Goal: Transaction & Acquisition: Book appointment/travel/reservation

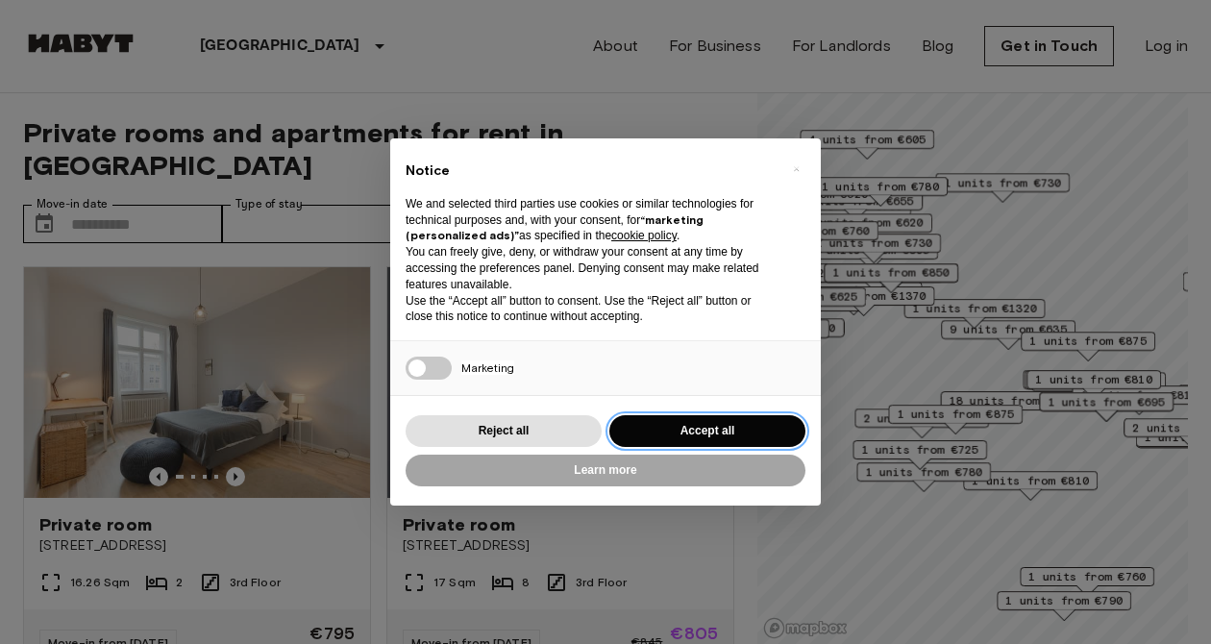
click at [713, 423] on button "Accept all" at bounding box center [707, 431] width 196 height 32
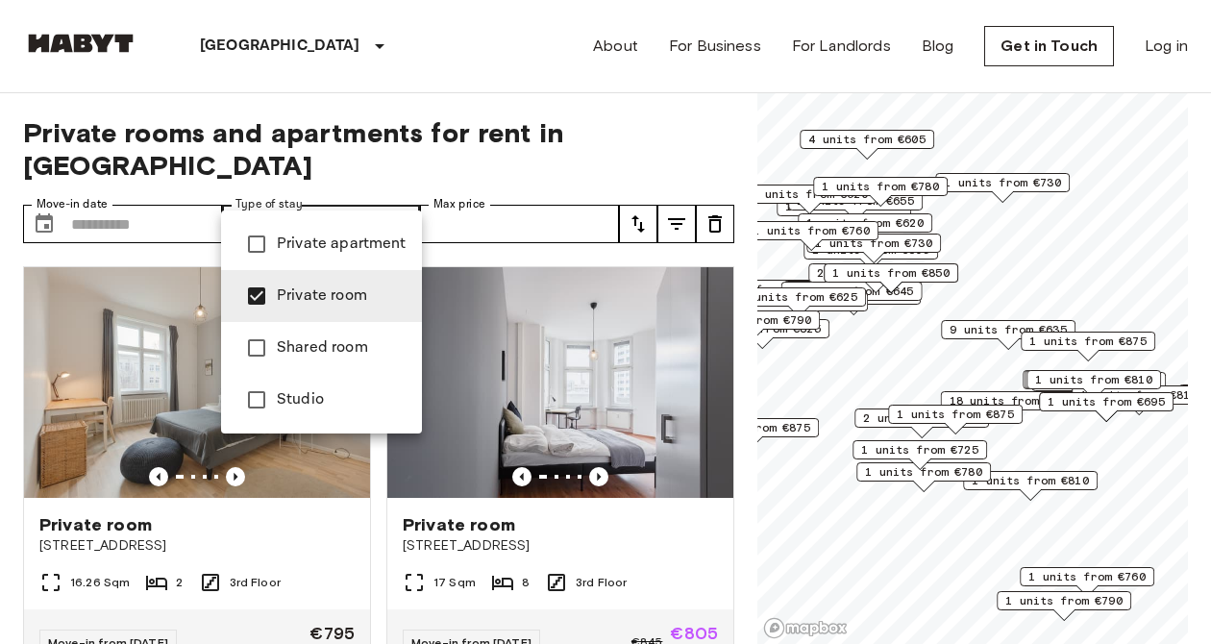
type input "**********"
click at [401, 192] on div at bounding box center [605, 322] width 1211 height 644
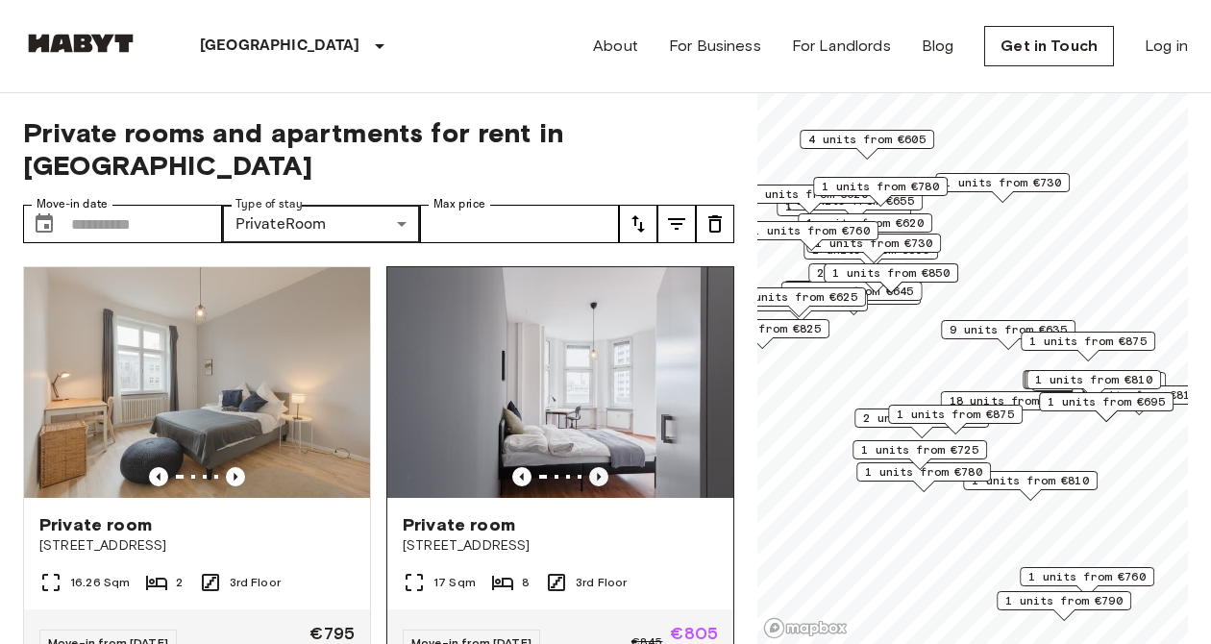
click at [604, 467] on icon "Previous image" at bounding box center [598, 476] width 19 height 19
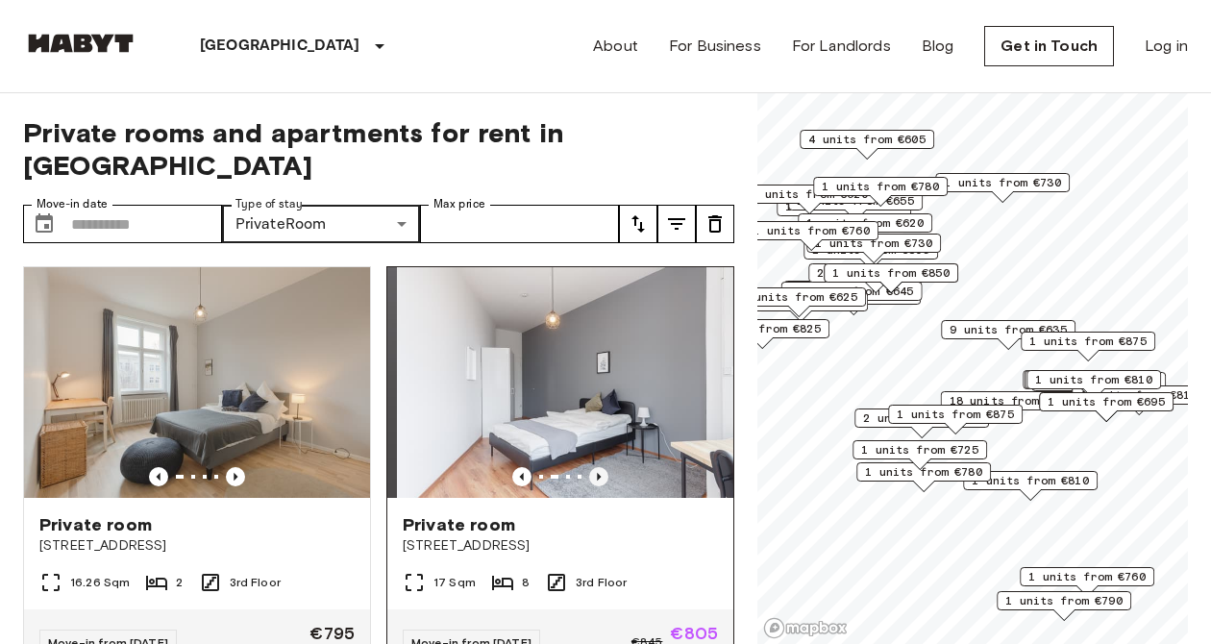
click at [604, 467] on icon "Previous image" at bounding box center [598, 476] width 19 height 19
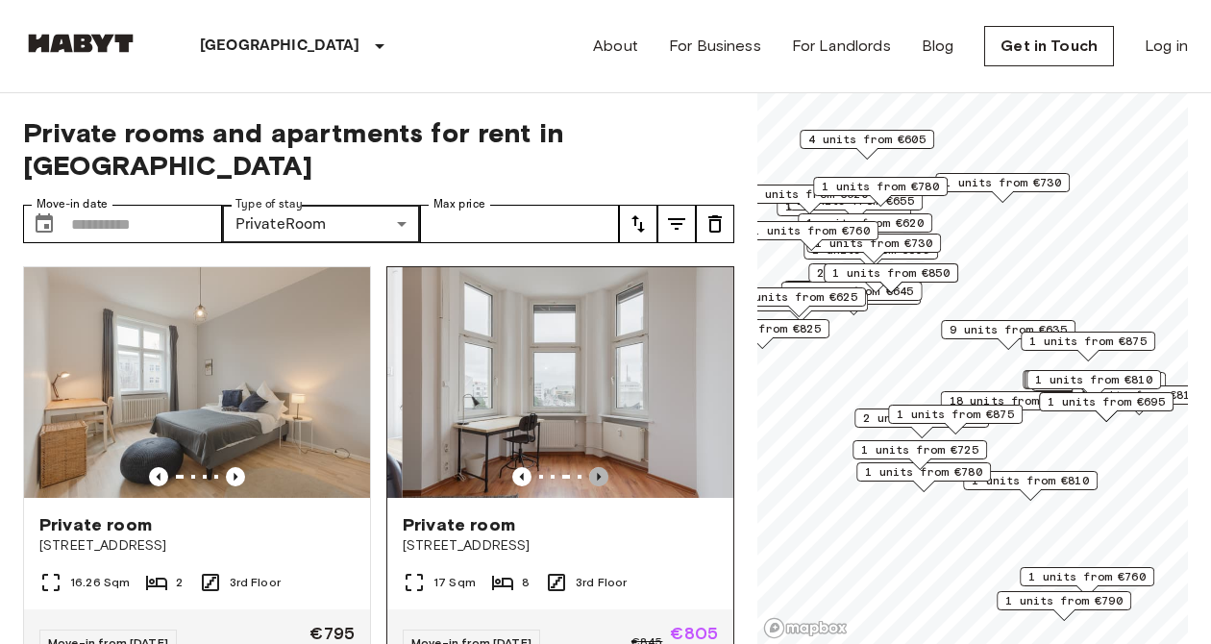
click at [604, 467] on icon "Previous image" at bounding box center [598, 476] width 19 height 19
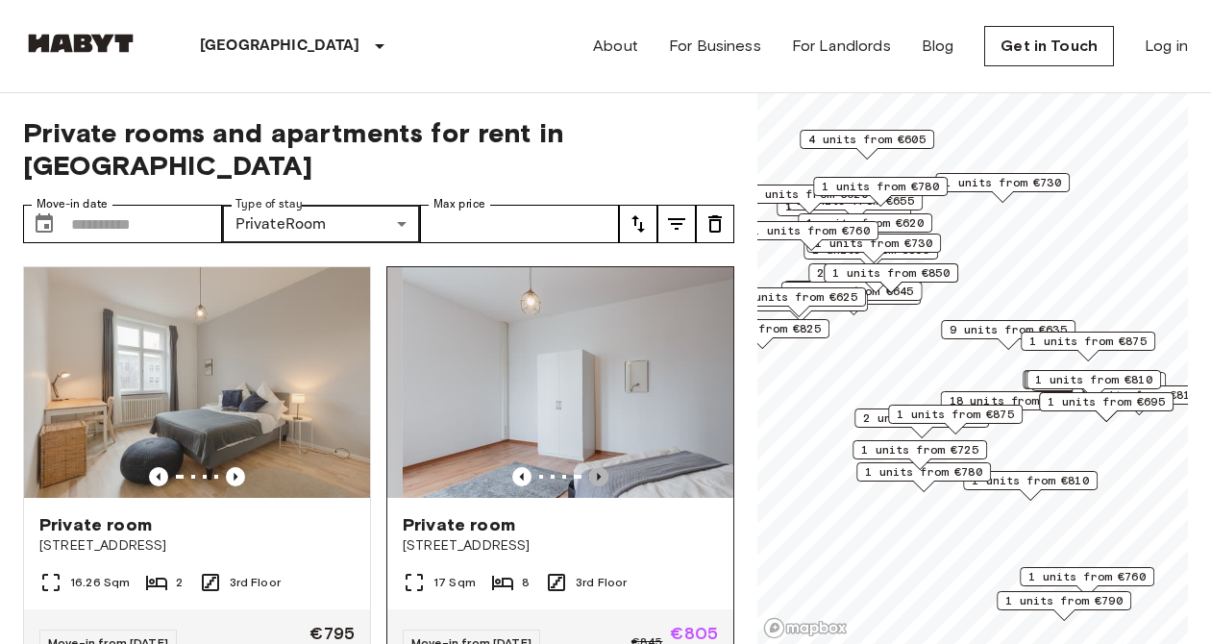
click at [604, 467] on icon "Previous image" at bounding box center [598, 476] width 19 height 19
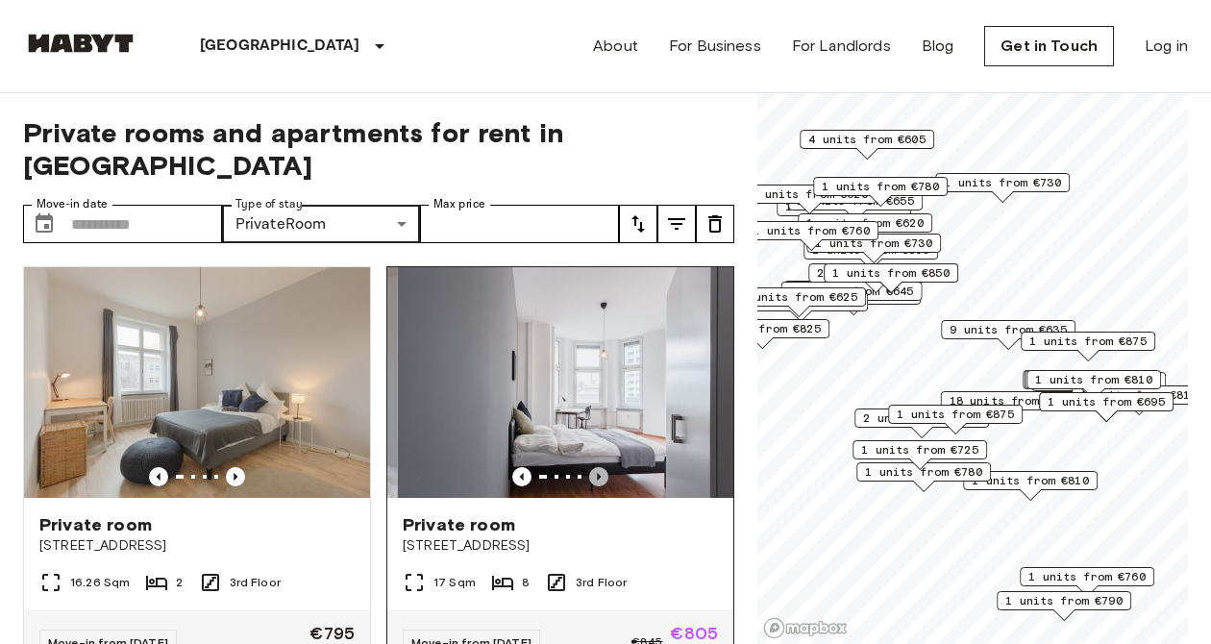
click at [604, 467] on icon "Previous image" at bounding box center [598, 476] width 19 height 19
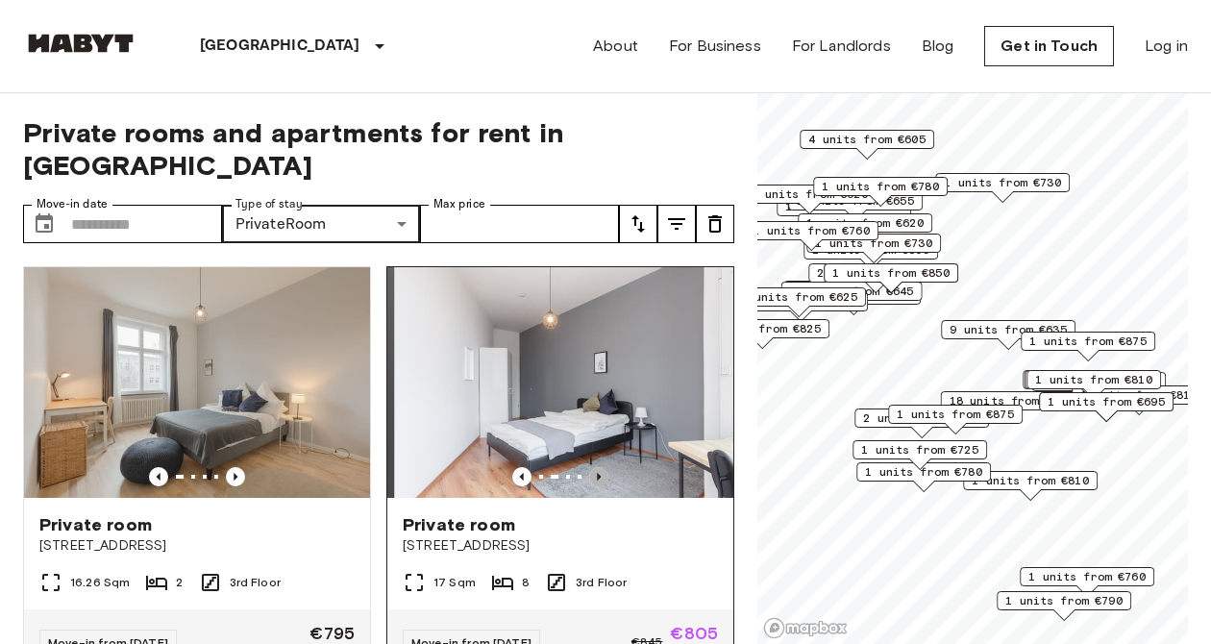
click at [603, 467] on icon "Previous image" at bounding box center [598, 476] width 19 height 19
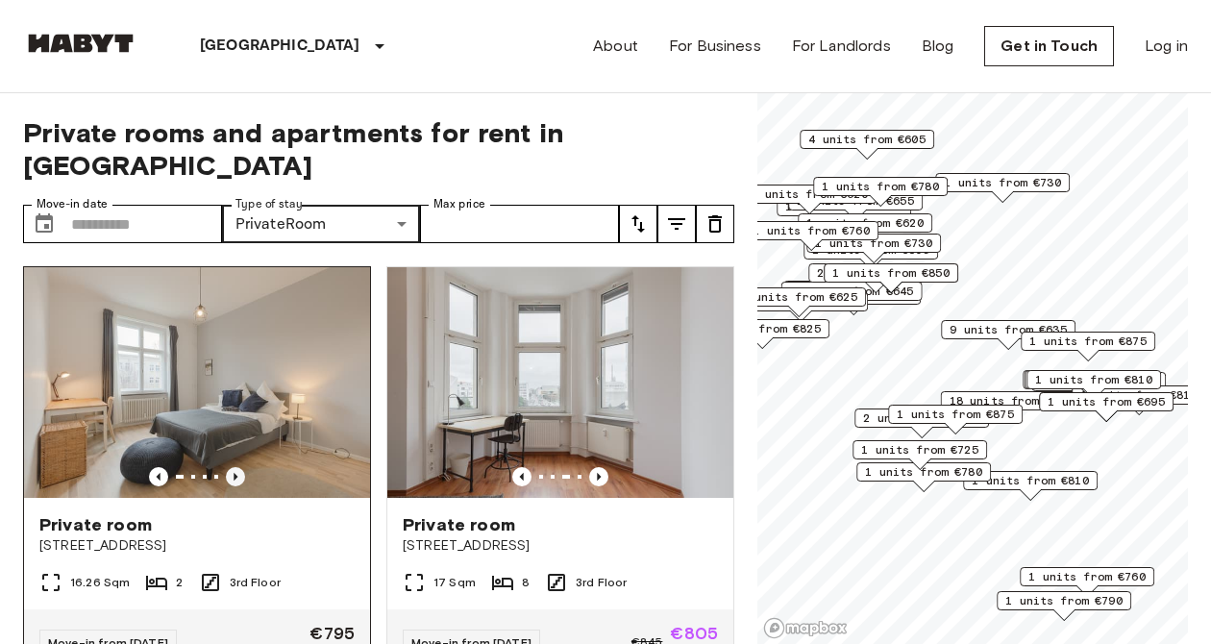
click at [237, 467] on icon "Previous image" at bounding box center [235, 476] width 19 height 19
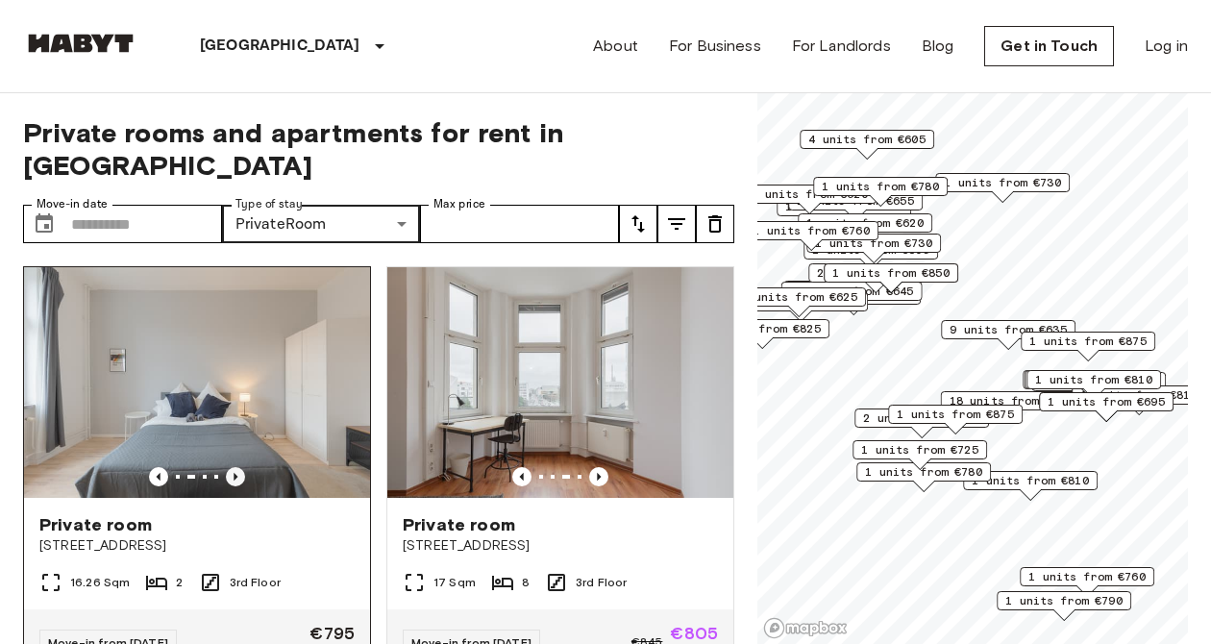
click at [237, 467] on icon "Previous image" at bounding box center [235, 476] width 19 height 19
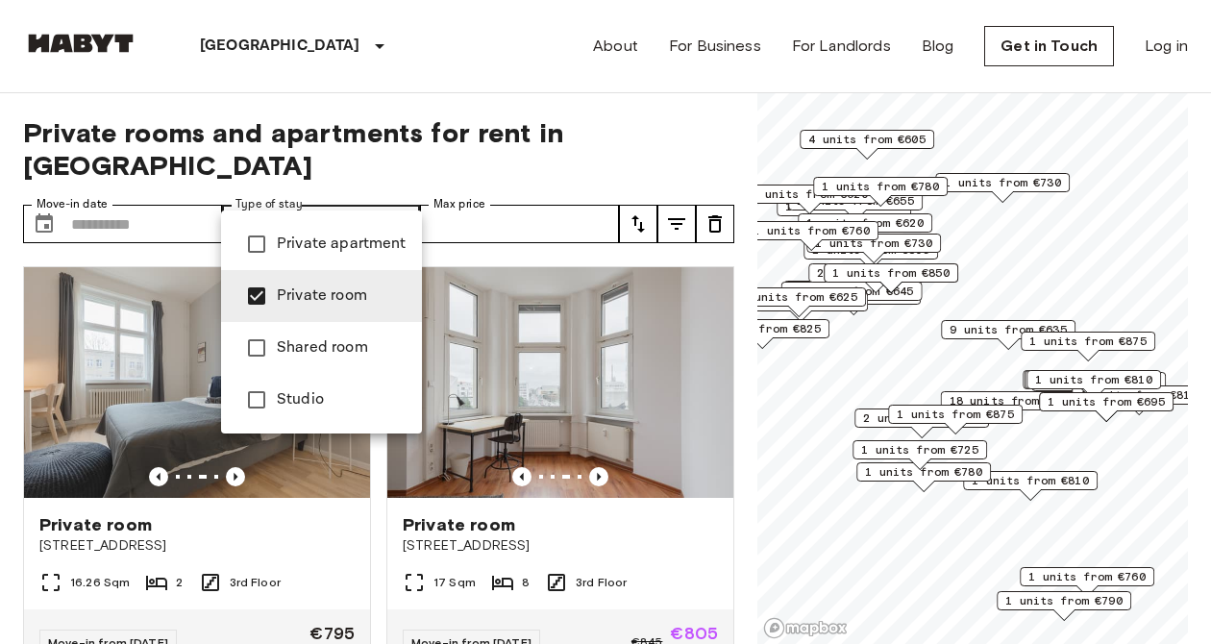
click at [353, 537] on div at bounding box center [605, 322] width 1211 height 644
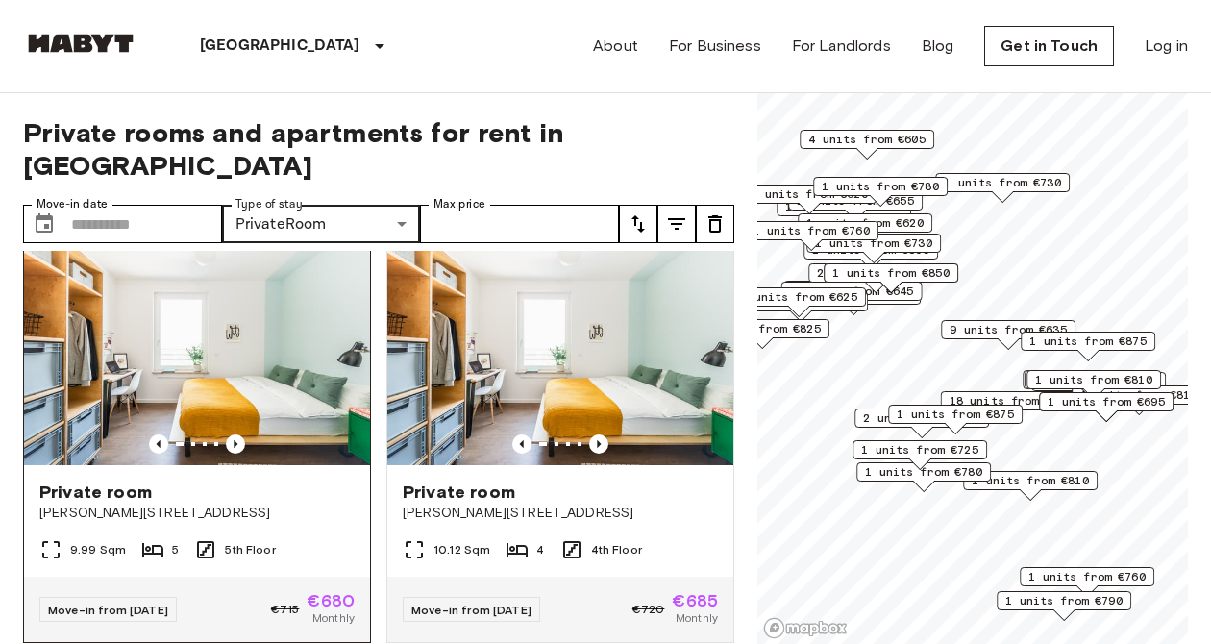
scroll to position [455, 0]
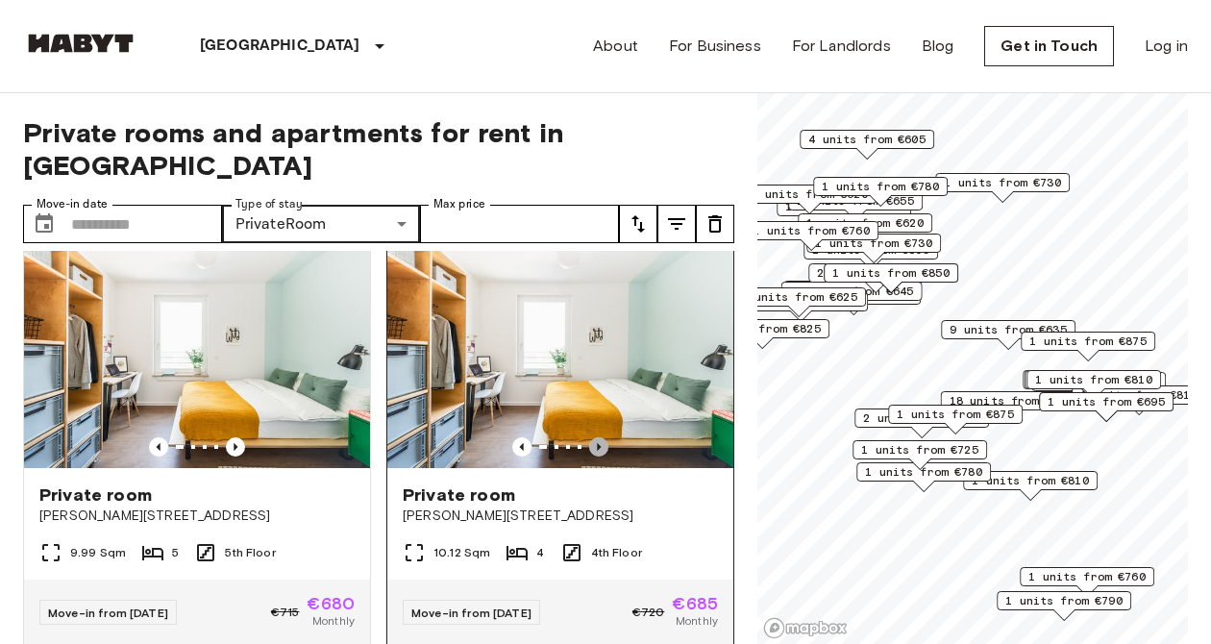
click at [600, 437] on icon "Previous image" at bounding box center [598, 446] width 19 height 19
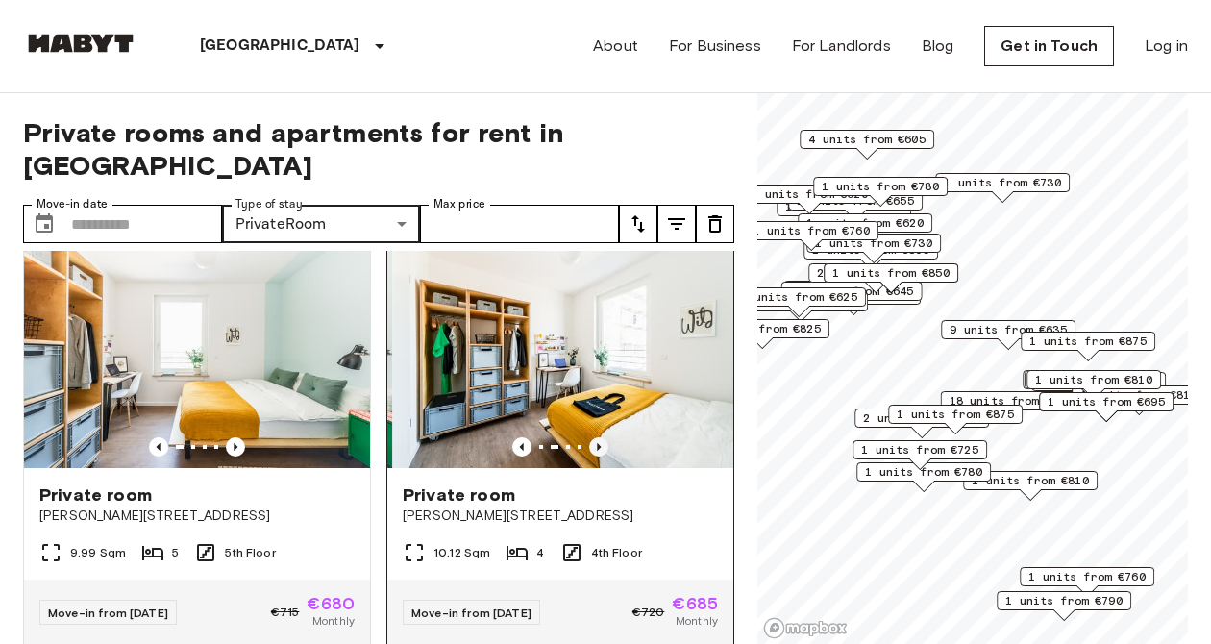
click at [600, 443] on icon "Previous image" at bounding box center [599, 447] width 4 height 8
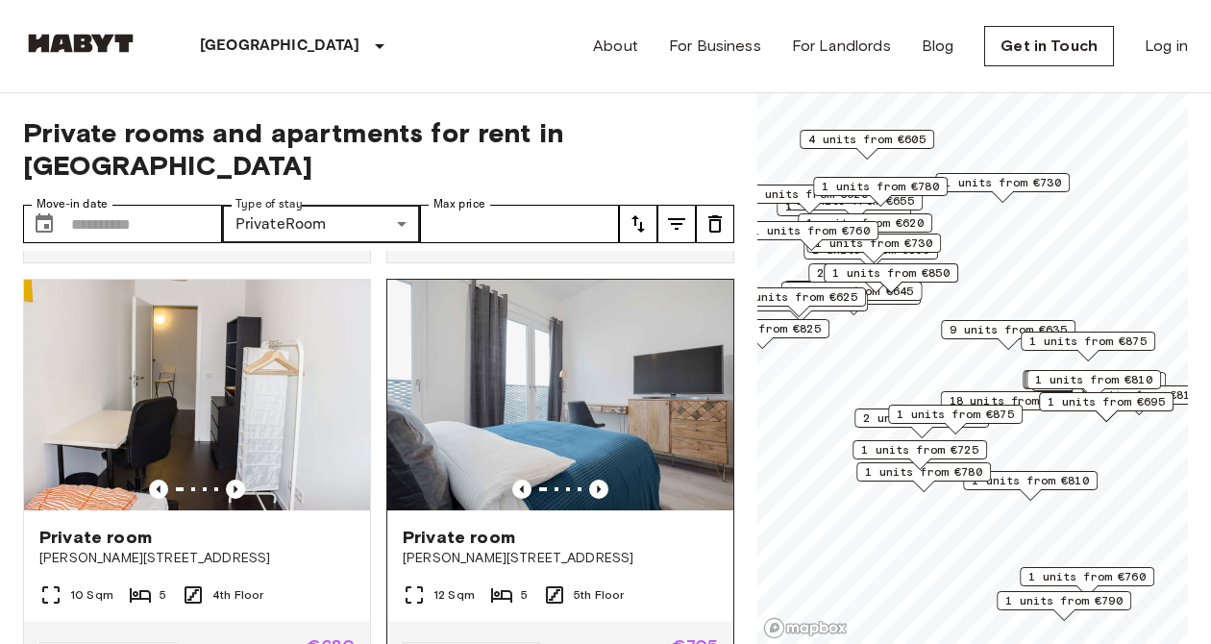
scroll to position [826, 0]
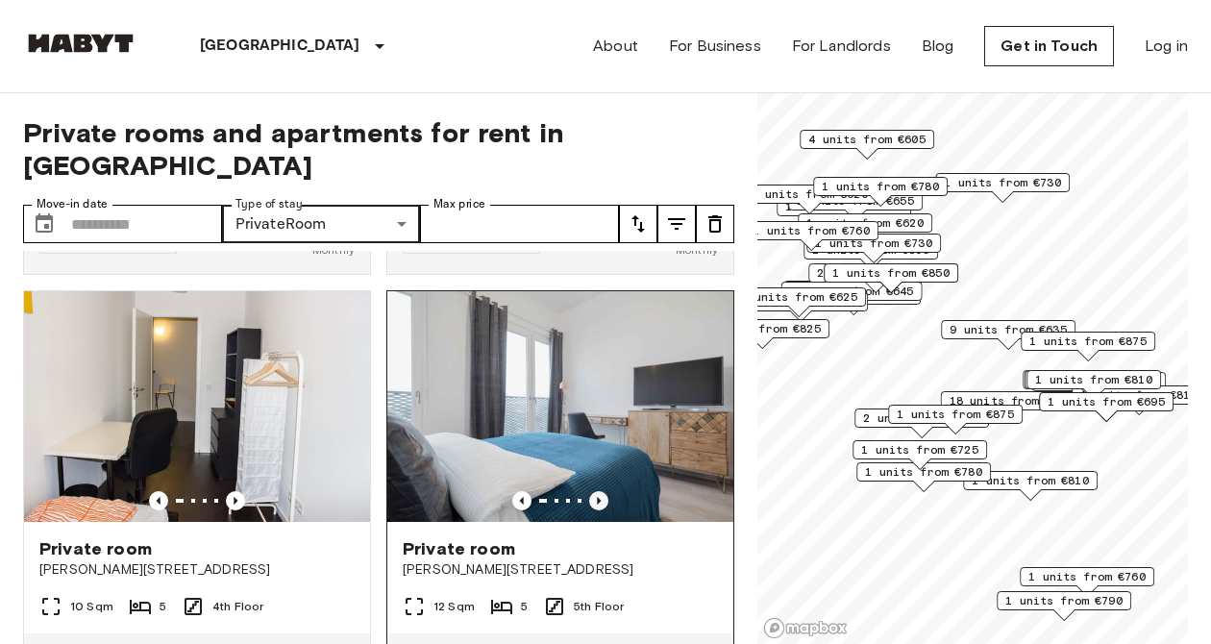
click at [604, 491] on icon "Previous image" at bounding box center [598, 500] width 19 height 19
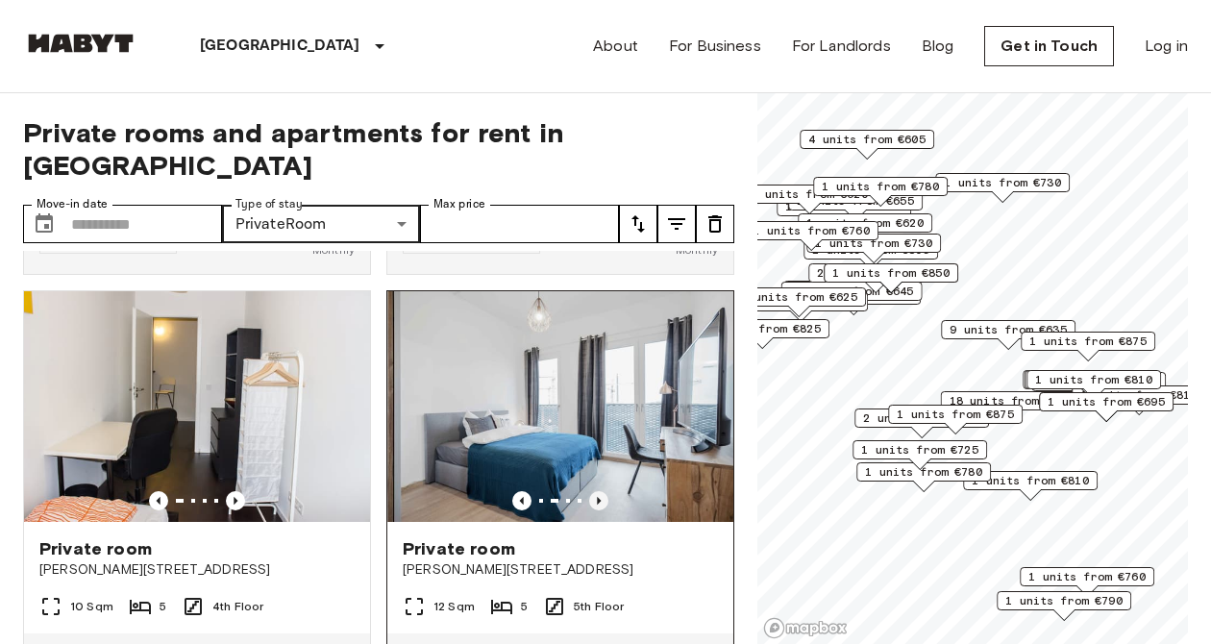
click at [604, 491] on icon "Previous image" at bounding box center [598, 500] width 19 height 19
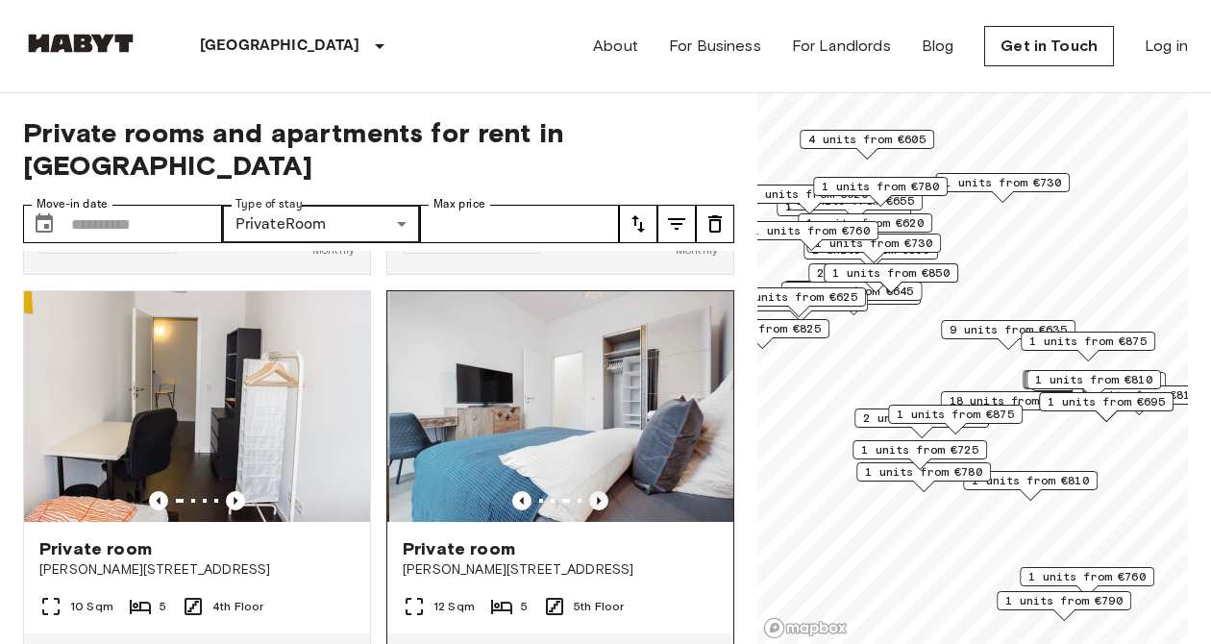
click at [604, 491] on icon "Previous image" at bounding box center [598, 500] width 19 height 19
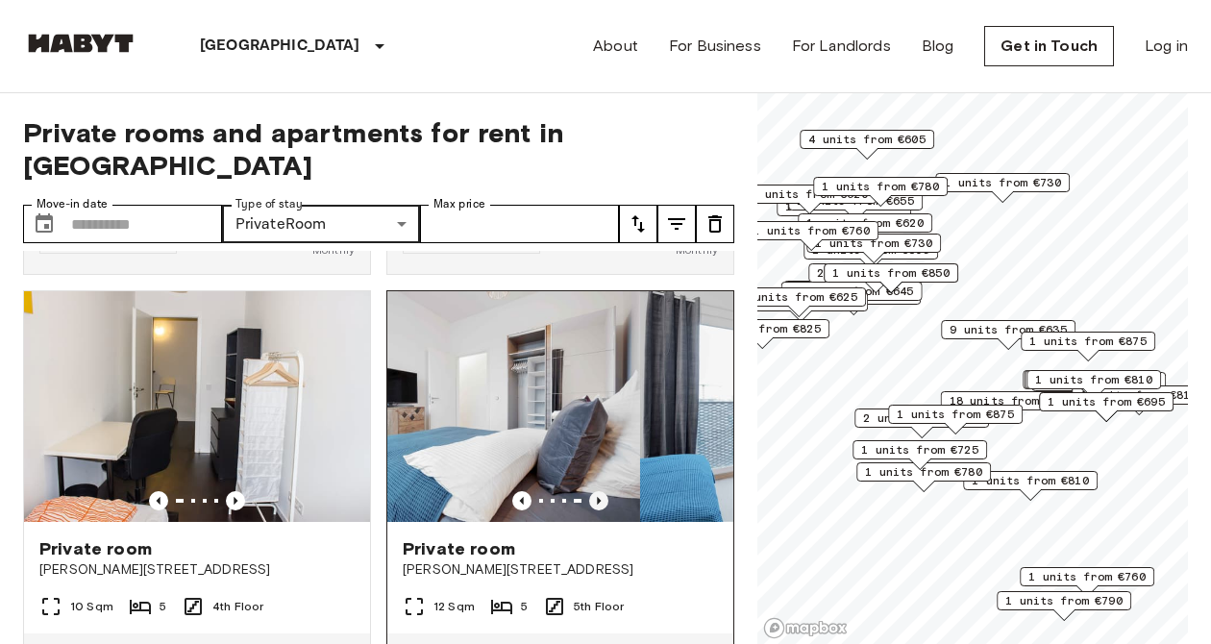
click at [604, 491] on icon "Previous image" at bounding box center [598, 500] width 19 height 19
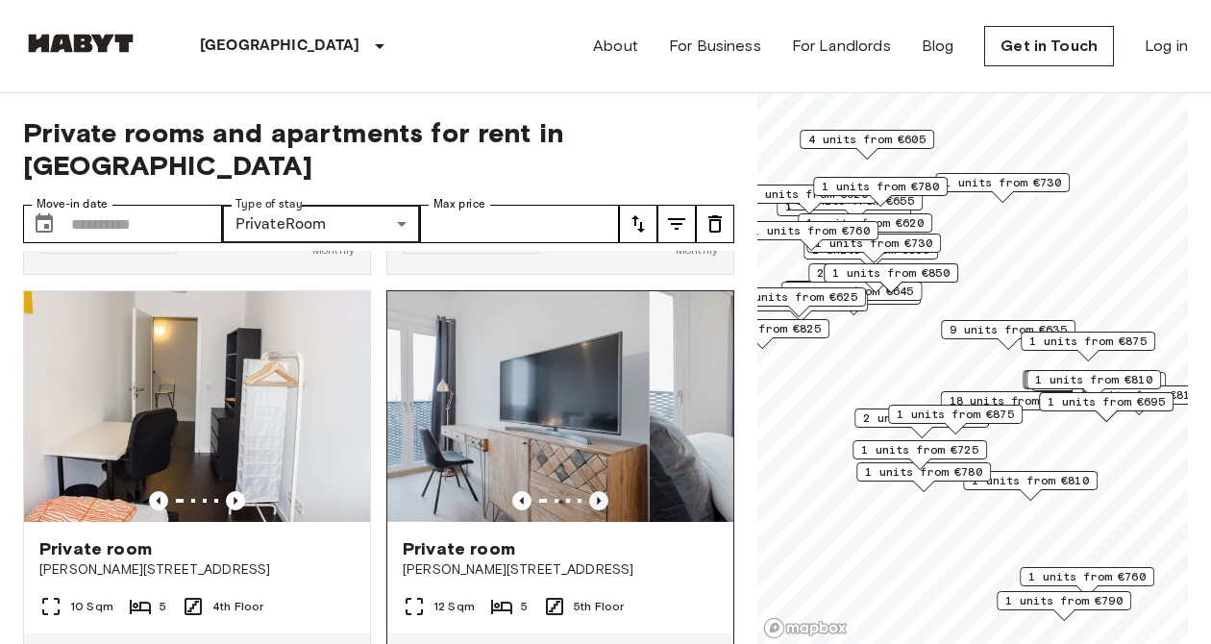
click at [604, 491] on icon "Previous image" at bounding box center [598, 500] width 19 height 19
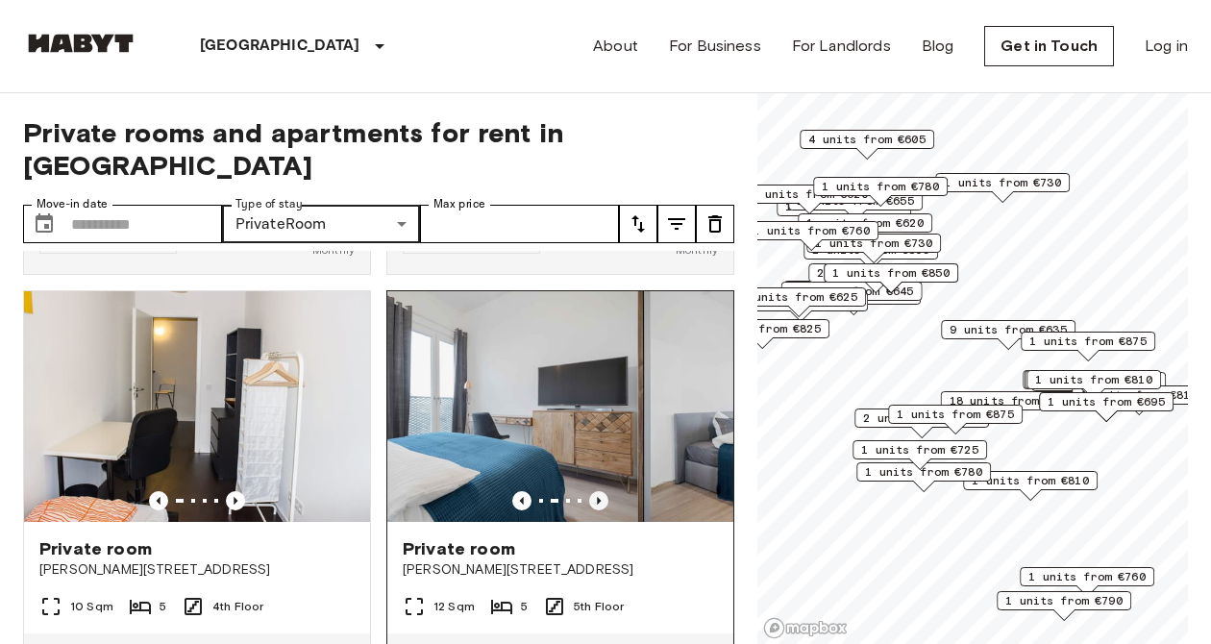
click at [604, 491] on icon "Previous image" at bounding box center [598, 500] width 19 height 19
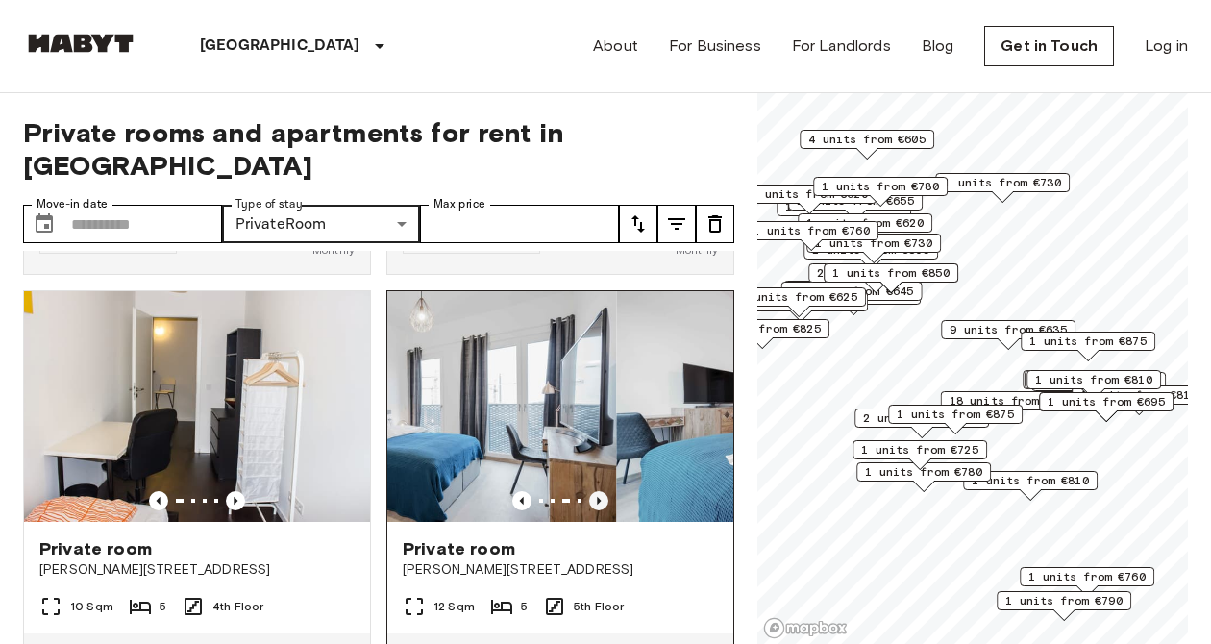
click at [604, 491] on icon "Previous image" at bounding box center [598, 500] width 19 height 19
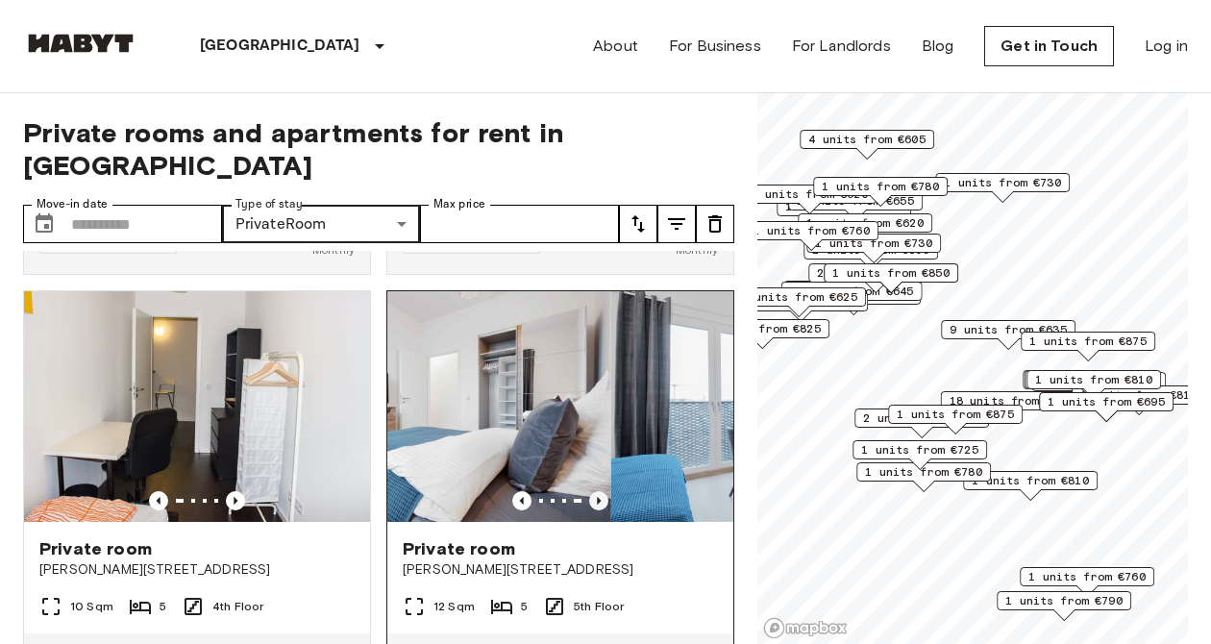
click at [604, 491] on icon "Previous image" at bounding box center [598, 500] width 19 height 19
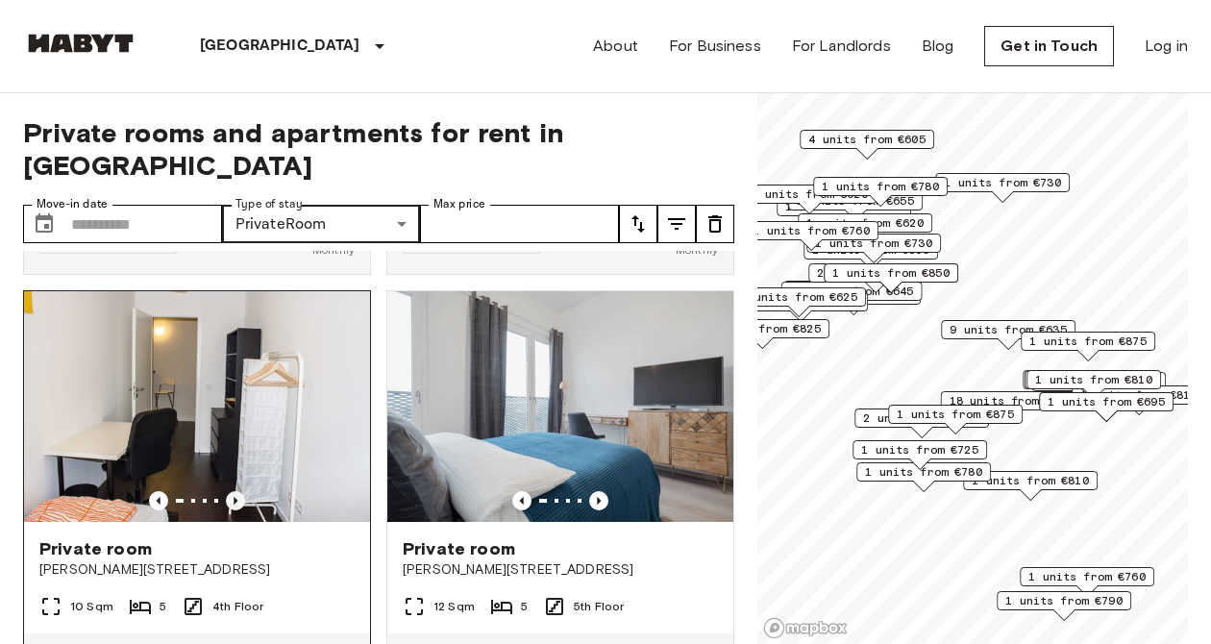
click at [236, 491] on icon "Previous image" at bounding box center [235, 500] width 19 height 19
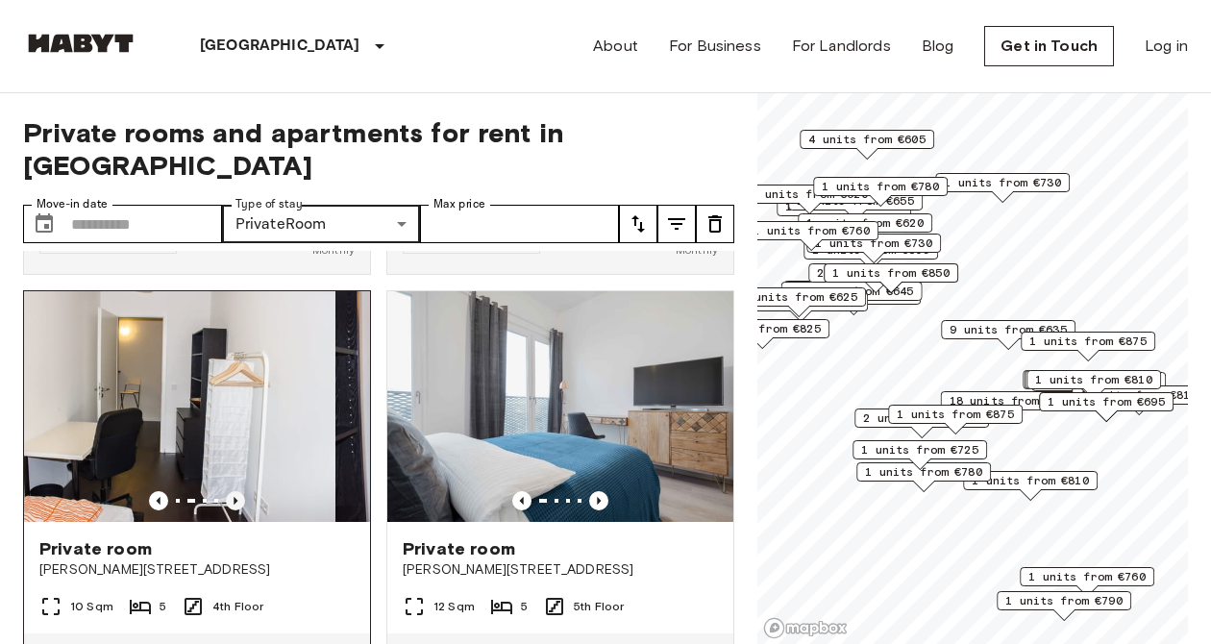
click at [236, 491] on icon "Previous image" at bounding box center [235, 500] width 19 height 19
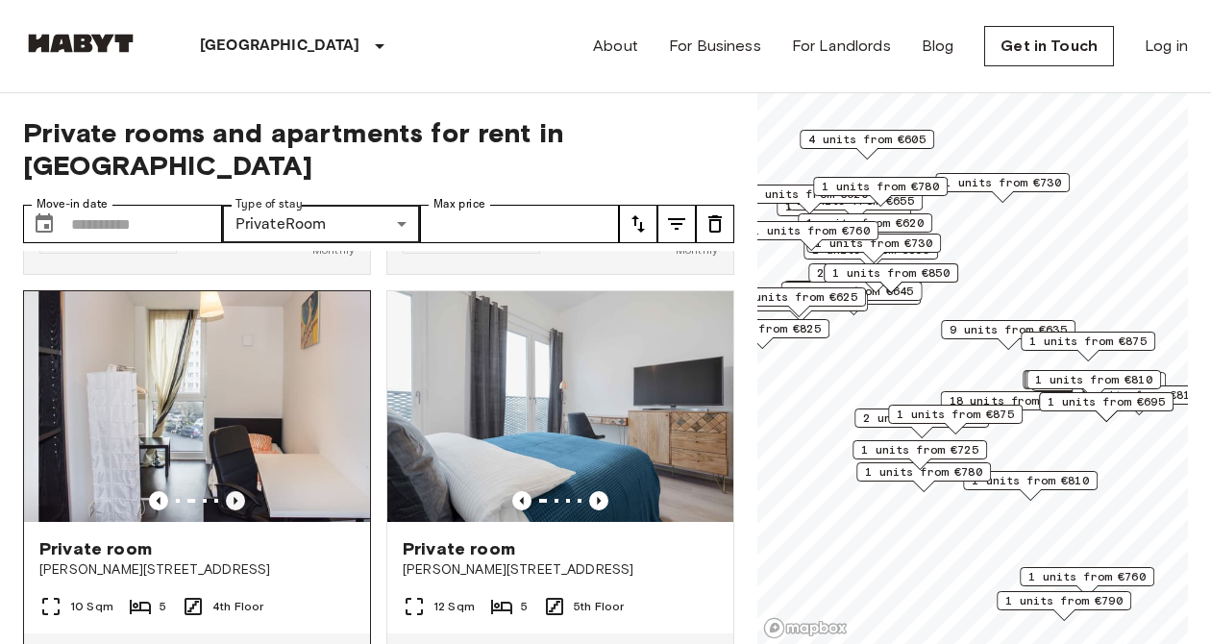
click at [236, 491] on icon "Previous image" at bounding box center [235, 500] width 19 height 19
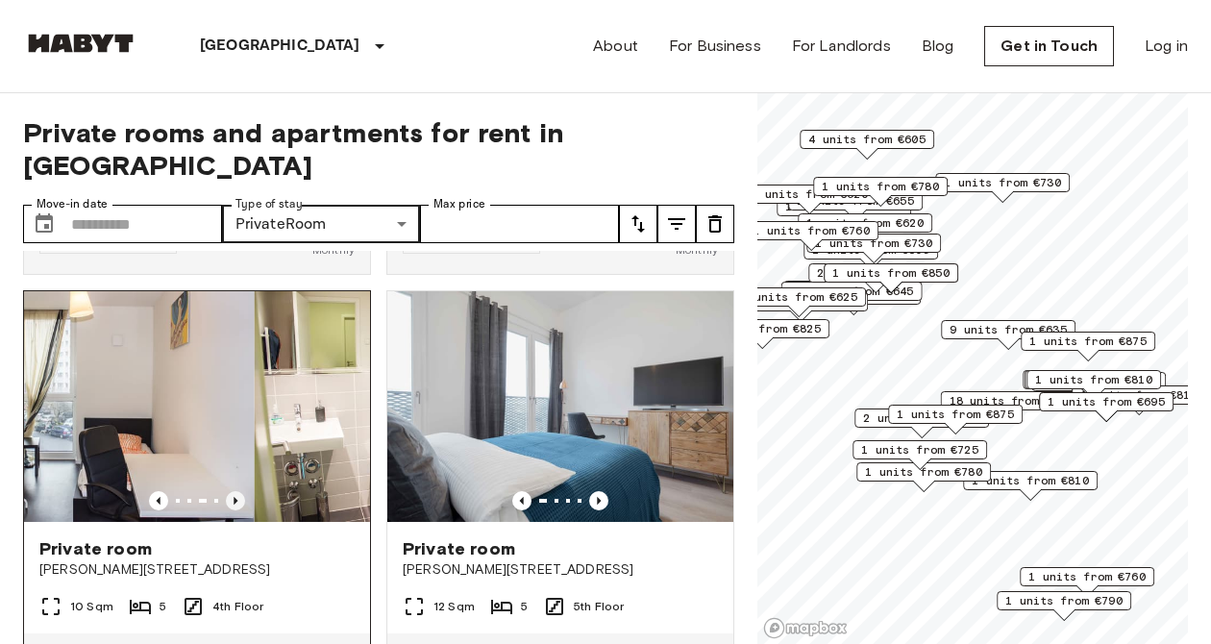
click at [236, 491] on icon "Previous image" at bounding box center [235, 500] width 19 height 19
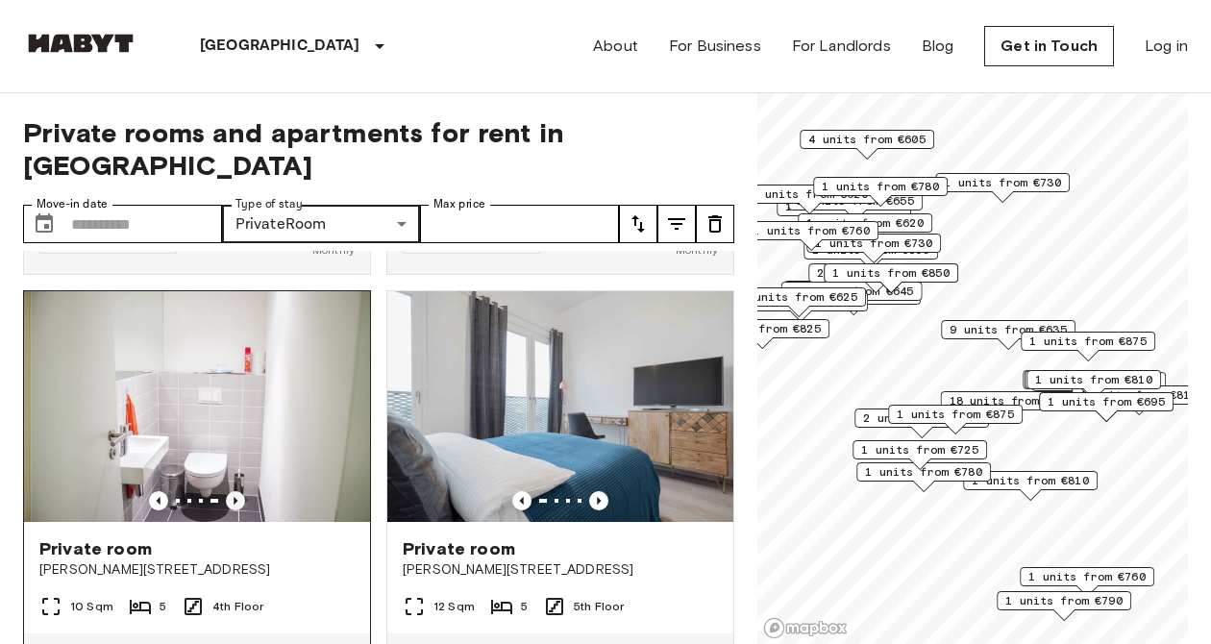
click at [236, 491] on icon "Previous image" at bounding box center [235, 500] width 19 height 19
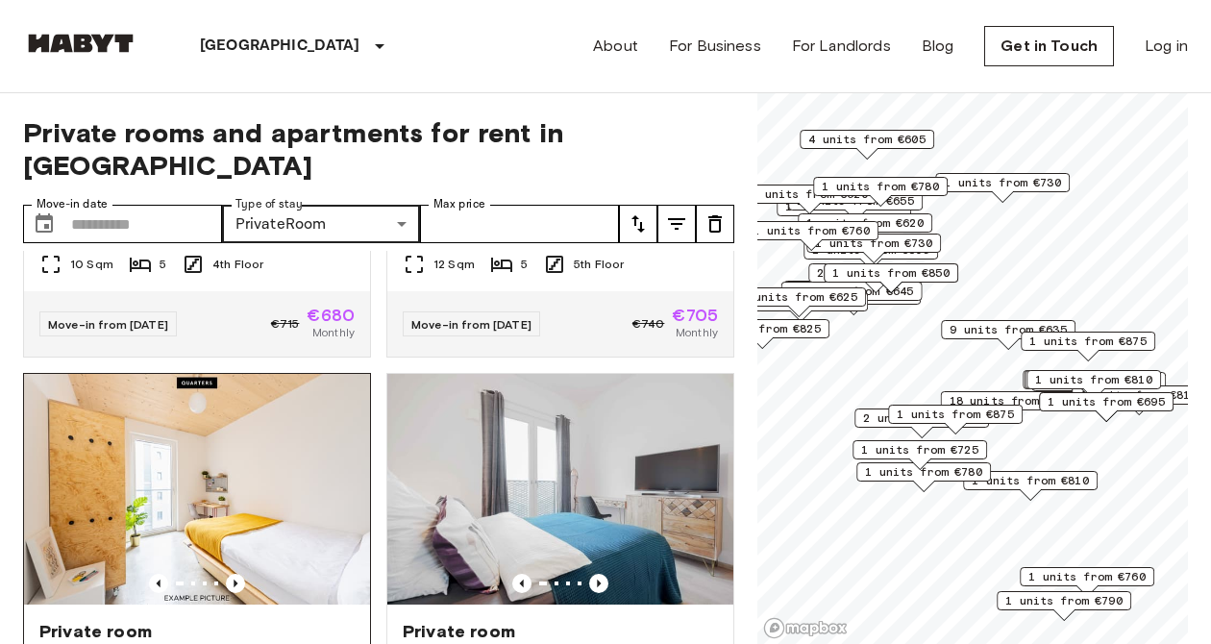
scroll to position [1255, 0]
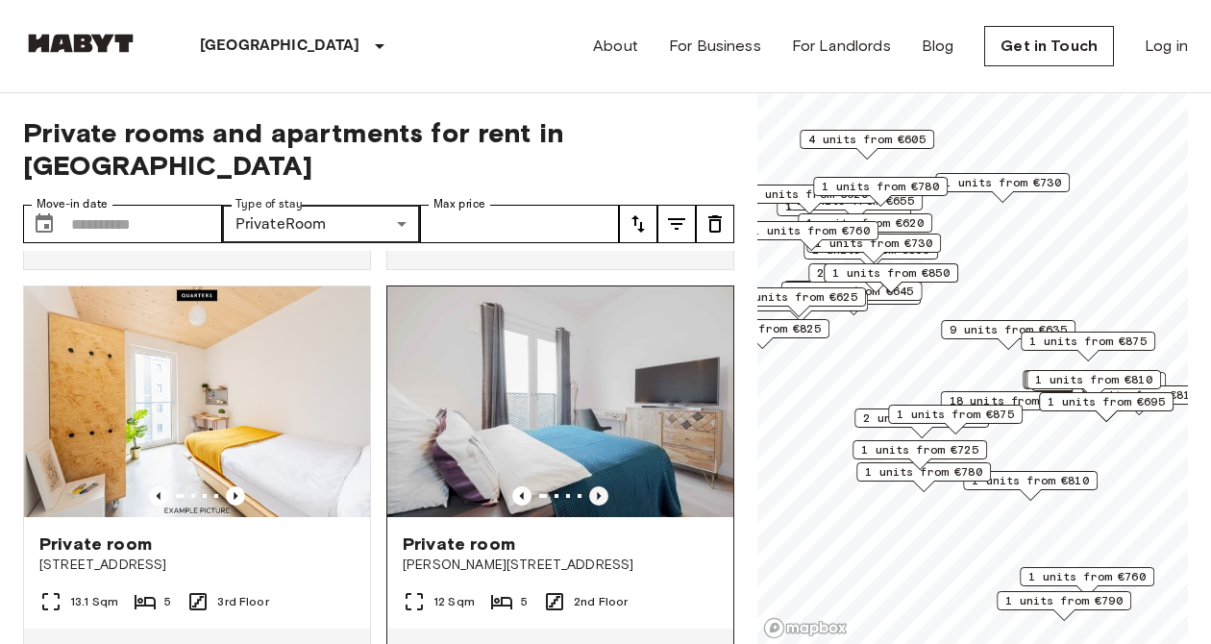
click at [602, 486] on icon "Previous image" at bounding box center [598, 495] width 19 height 19
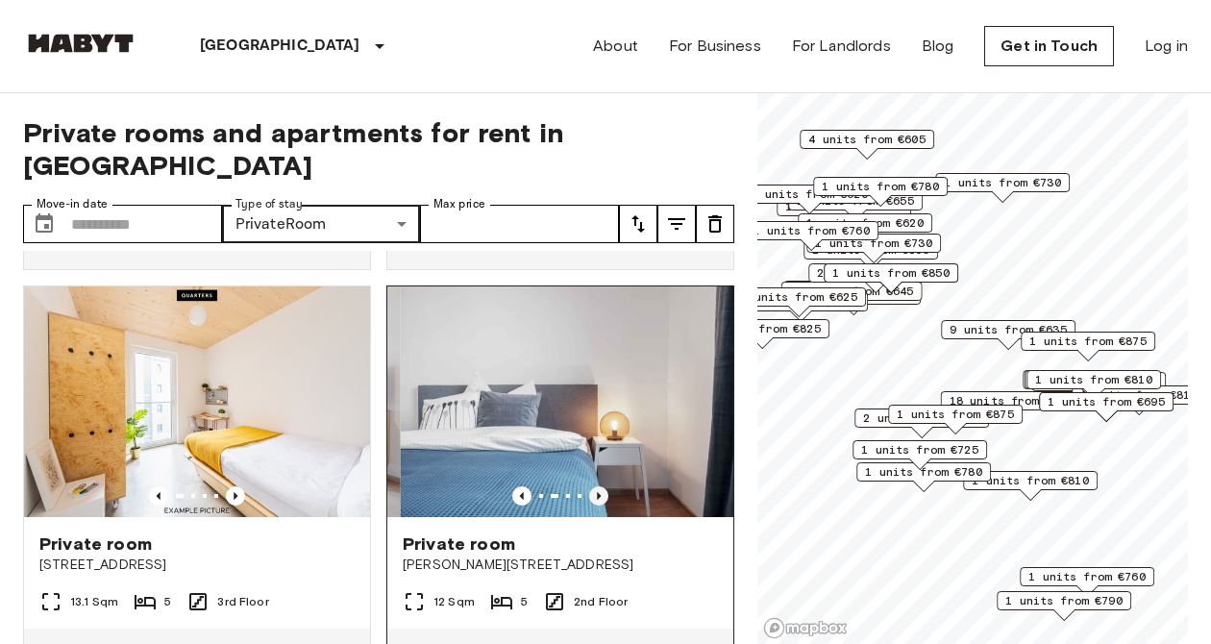
click at [602, 486] on icon "Previous image" at bounding box center [598, 495] width 19 height 19
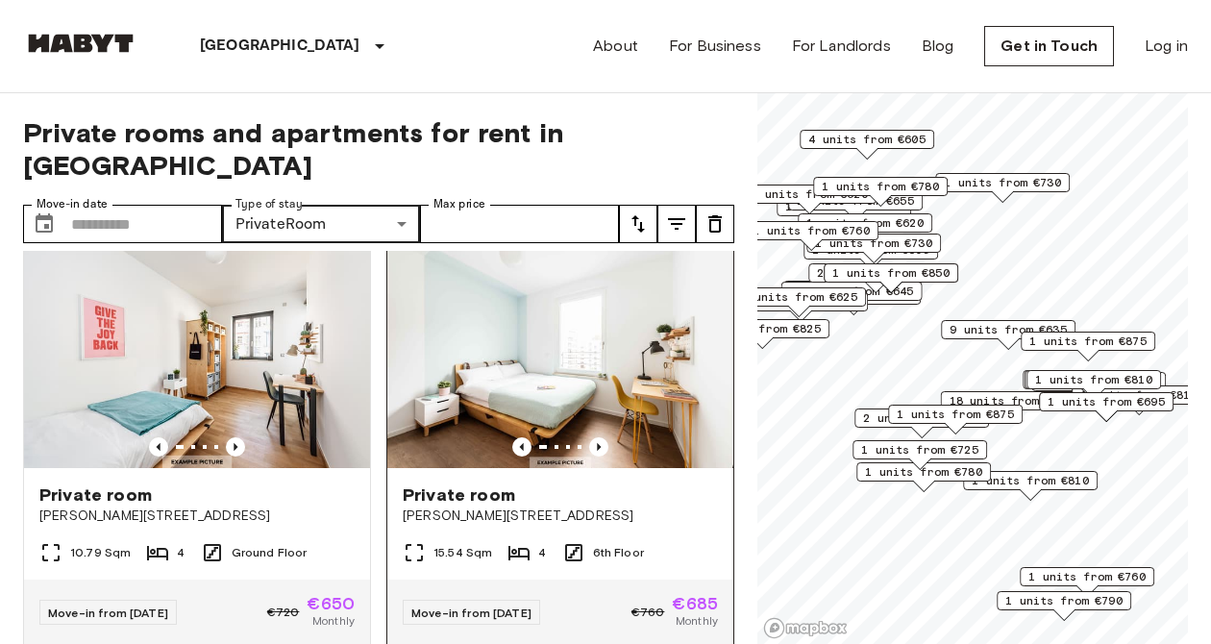
scroll to position [2575, 0]
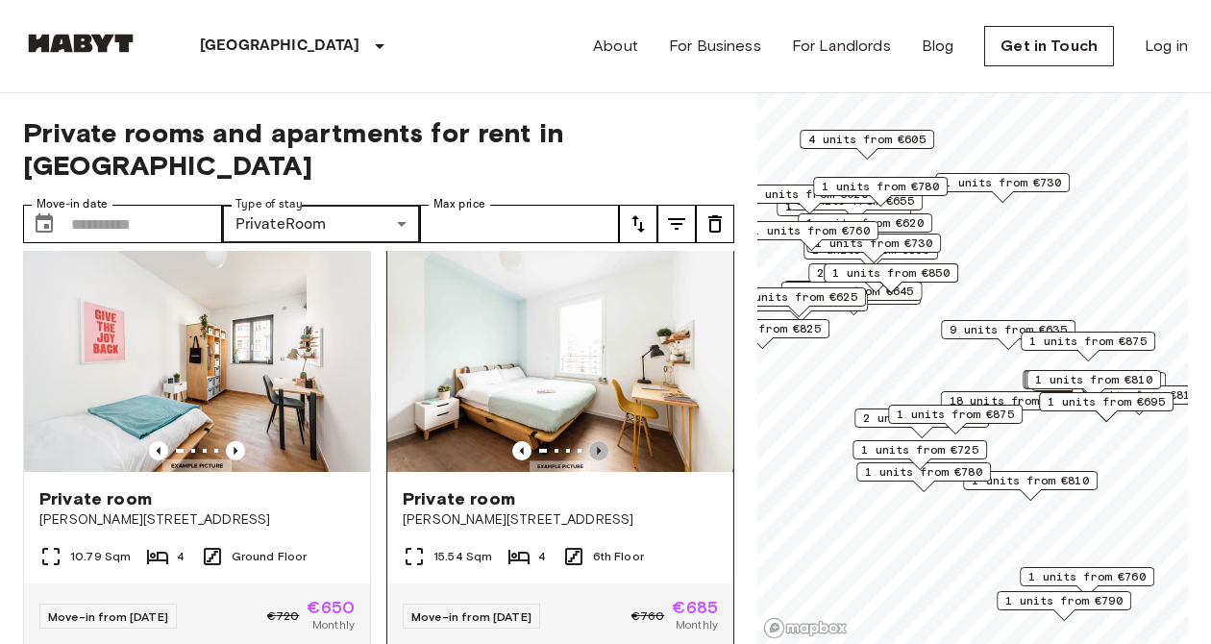
click at [598, 441] on icon "Previous image" at bounding box center [598, 450] width 19 height 19
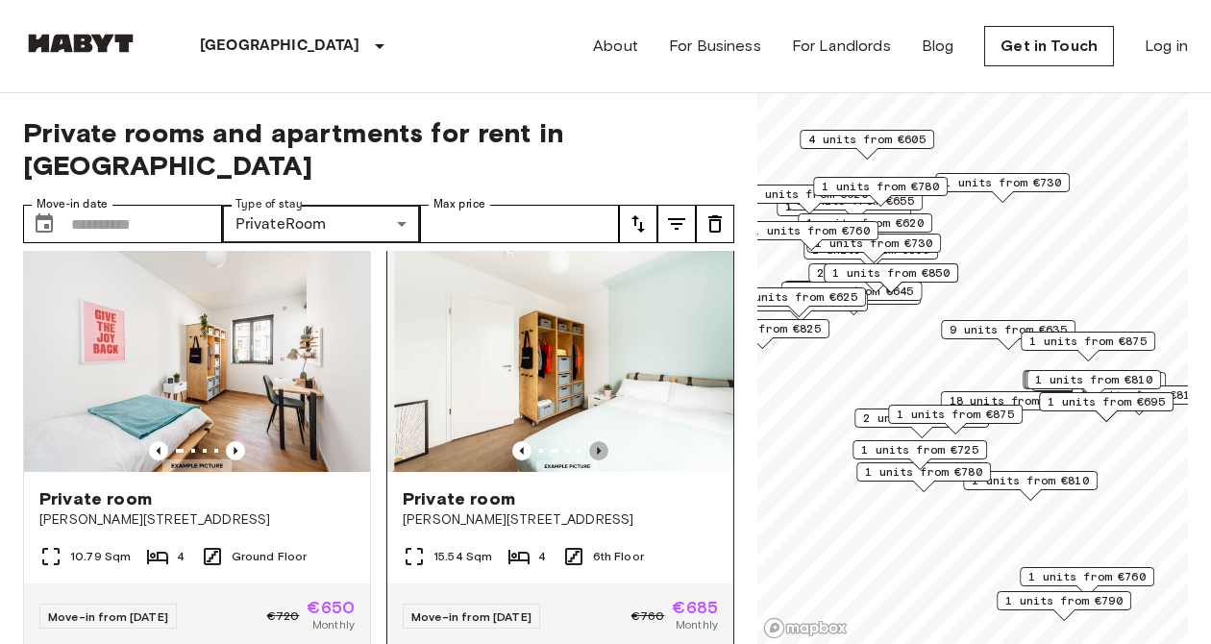
click at [598, 447] on icon "Previous image" at bounding box center [599, 451] width 4 height 8
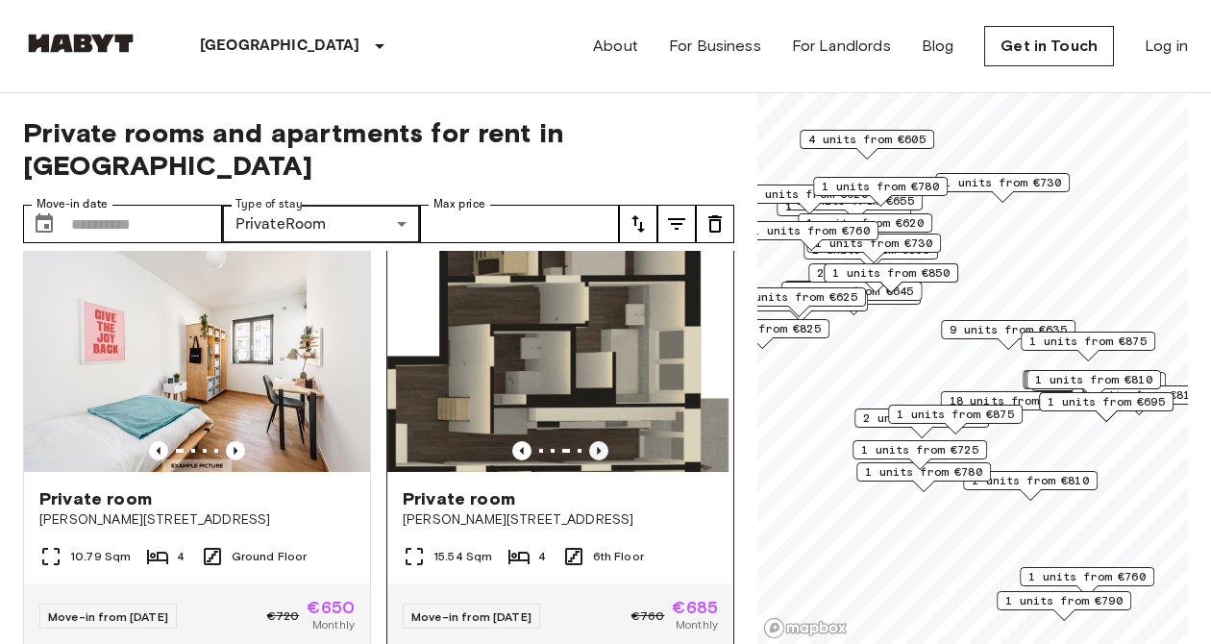
click at [599, 447] on icon "Previous image" at bounding box center [599, 451] width 4 height 8
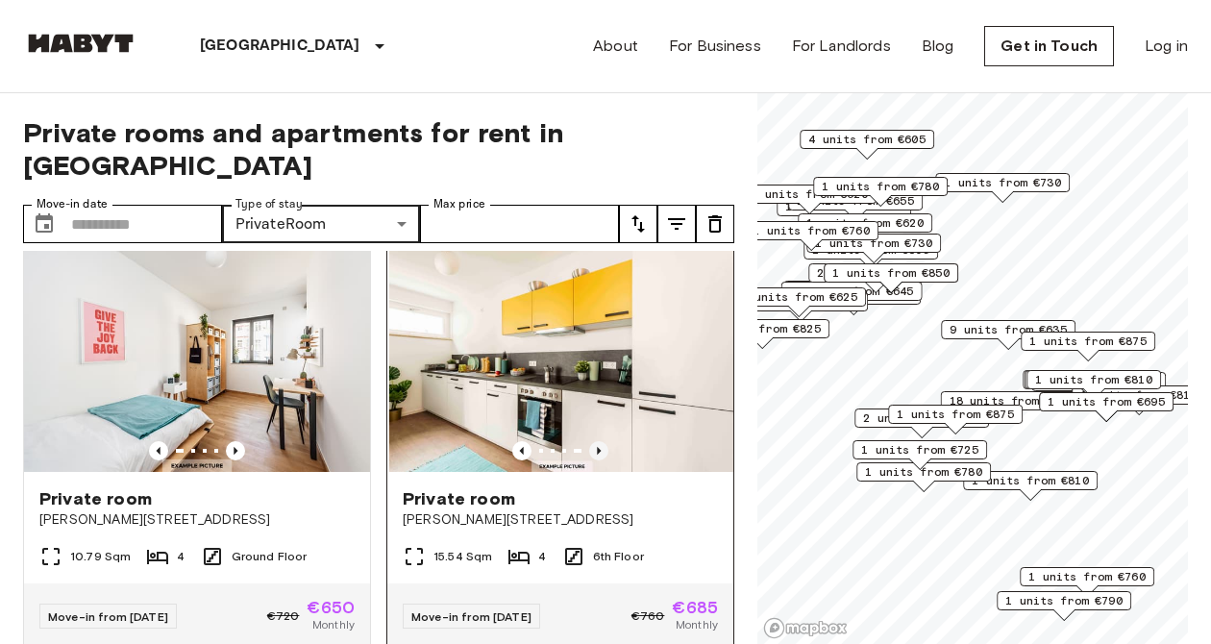
click at [598, 447] on icon "Previous image" at bounding box center [599, 451] width 4 height 8
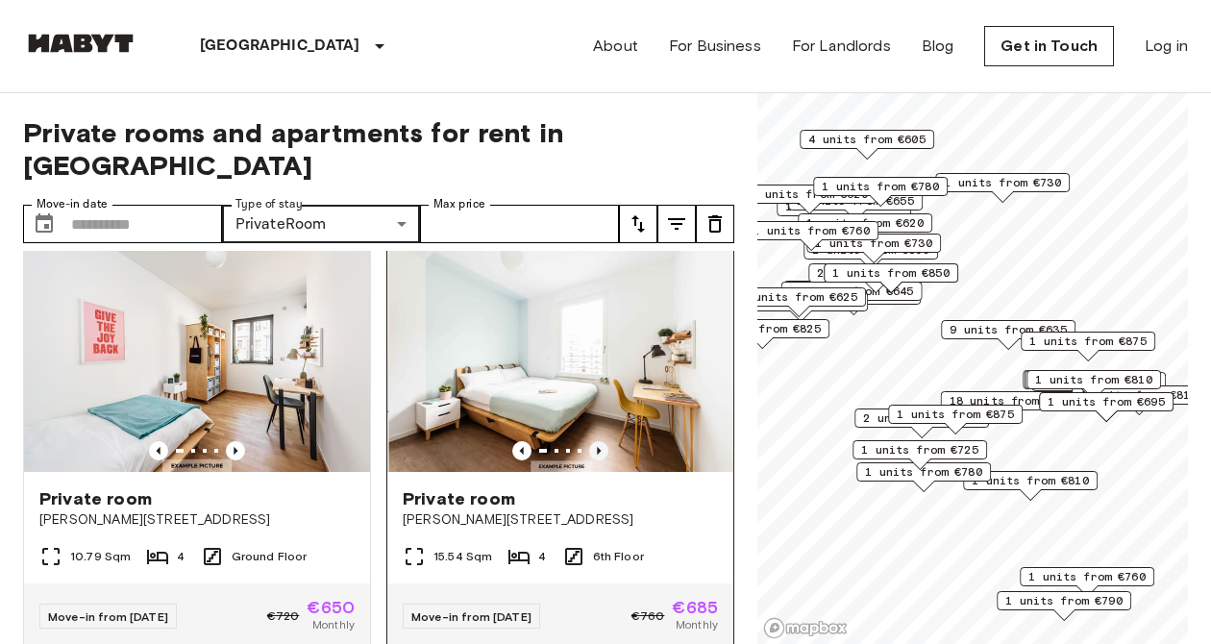
click at [598, 447] on icon "Previous image" at bounding box center [599, 451] width 4 height 8
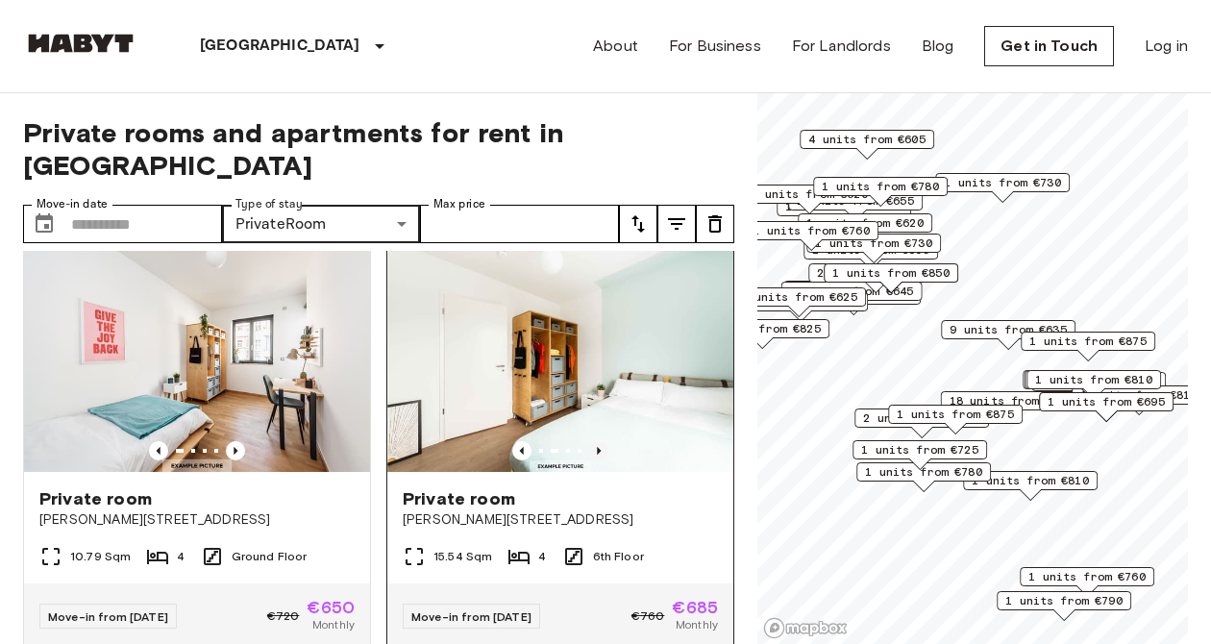
click at [598, 447] on icon "Previous image" at bounding box center [599, 451] width 4 height 8
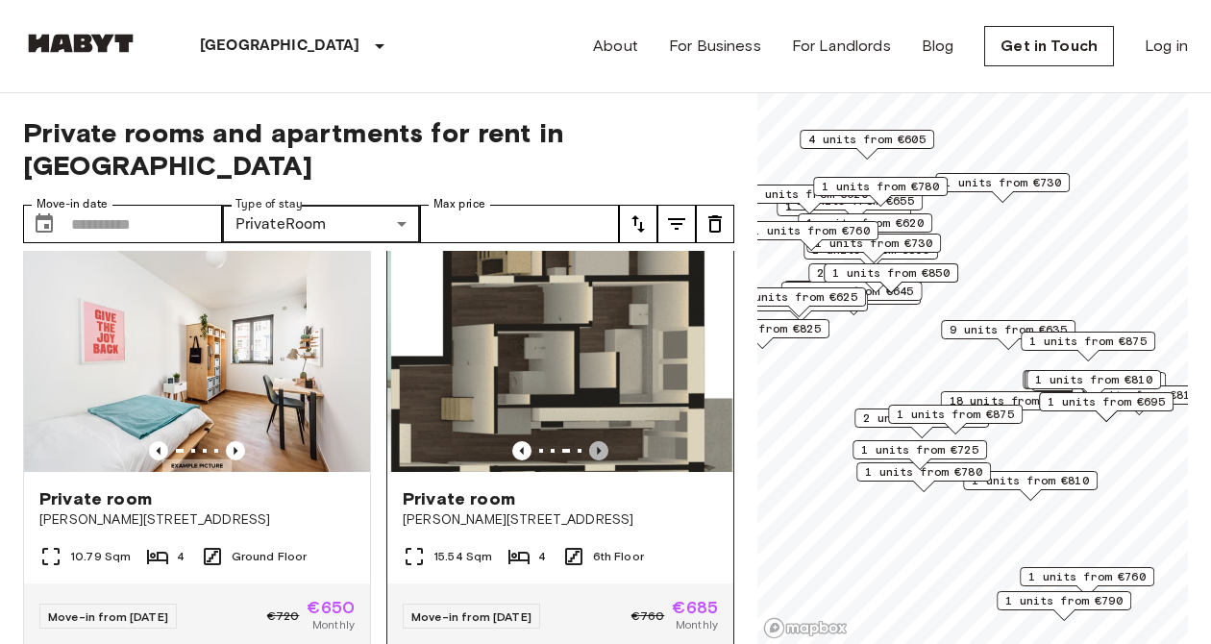
click at [598, 447] on icon "Previous image" at bounding box center [599, 451] width 4 height 8
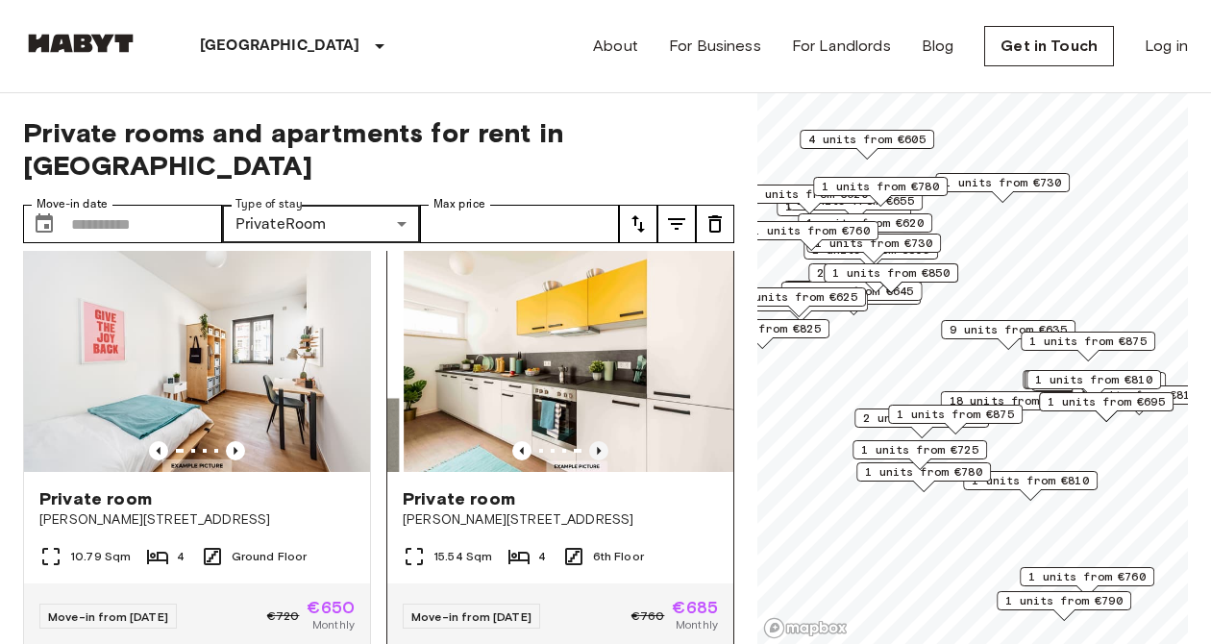
click at [598, 447] on icon "Previous image" at bounding box center [599, 451] width 4 height 8
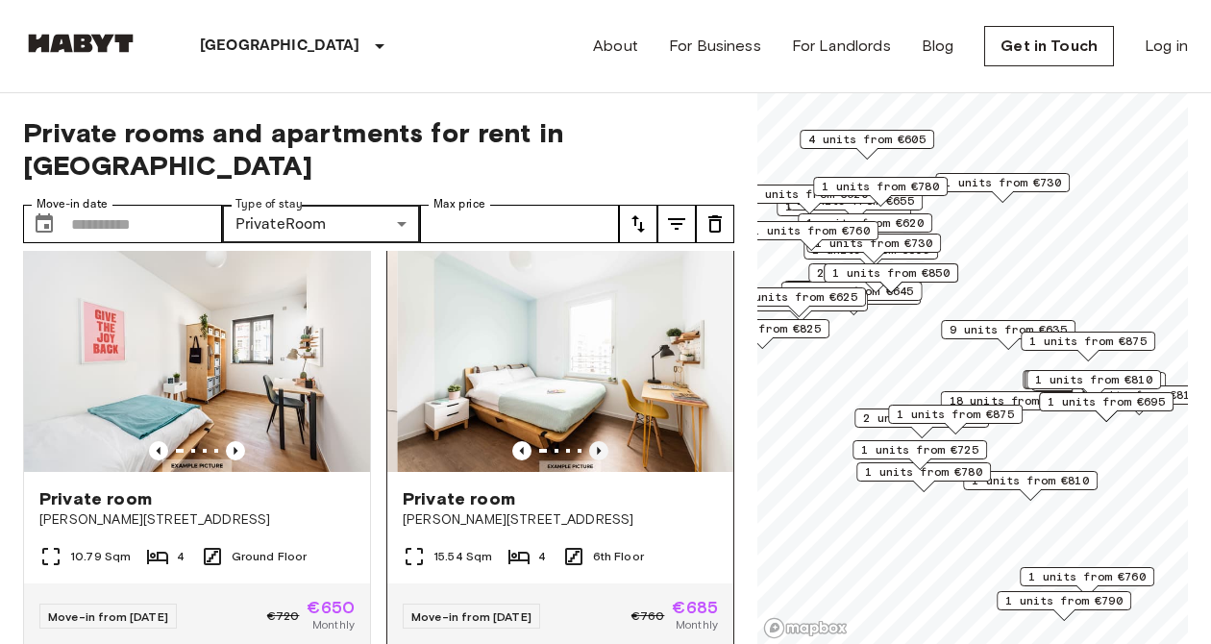
click at [598, 447] on icon "Previous image" at bounding box center [599, 451] width 4 height 8
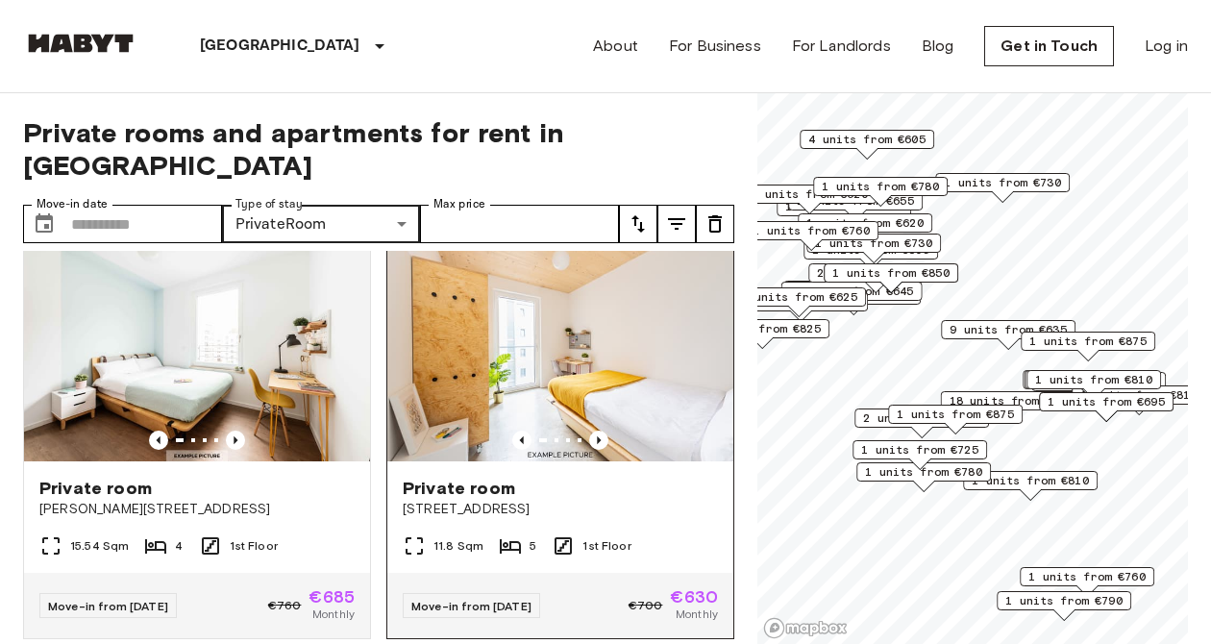
scroll to position [3862, 0]
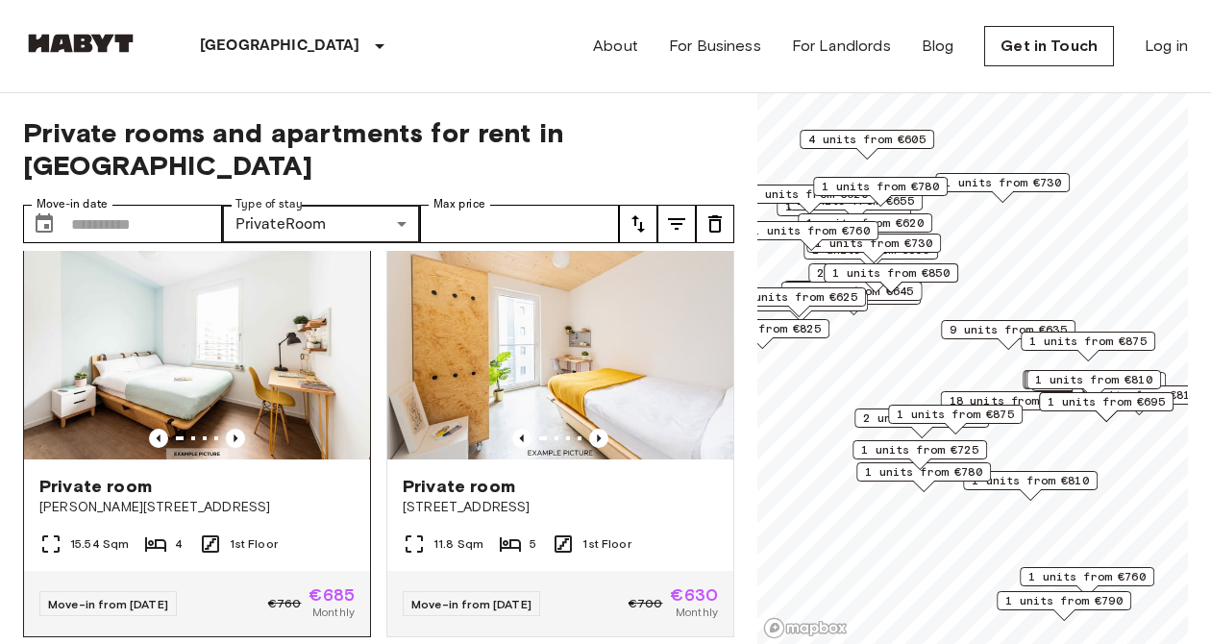
click at [236, 417] on img at bounding box center [197, 344] width 346 height 231
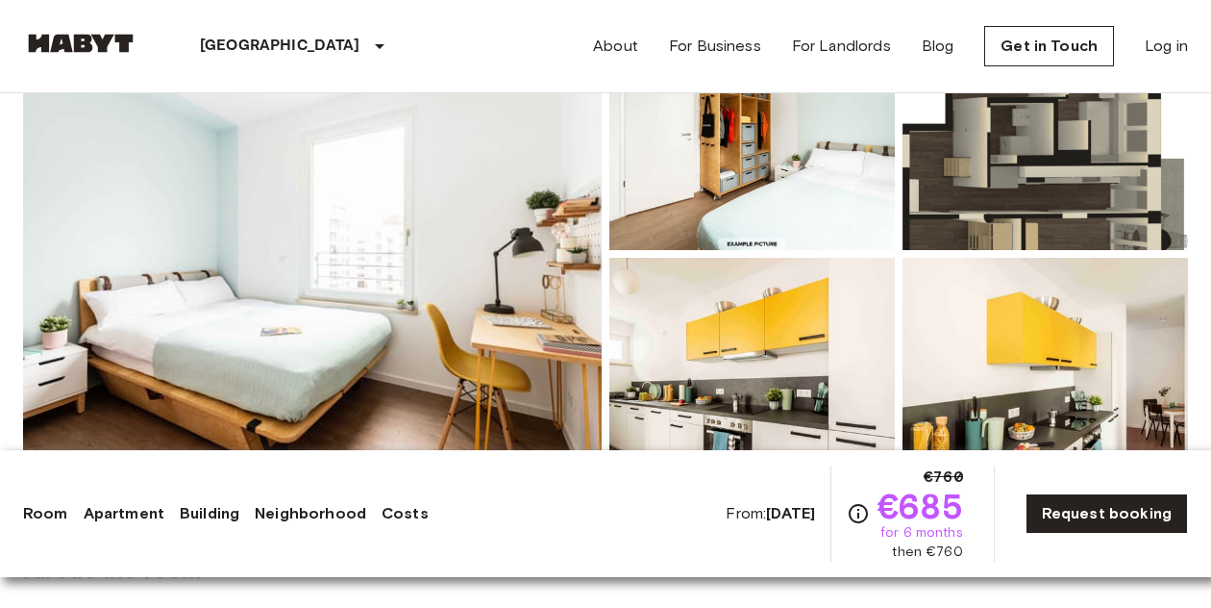
scroll to position [266, 0]
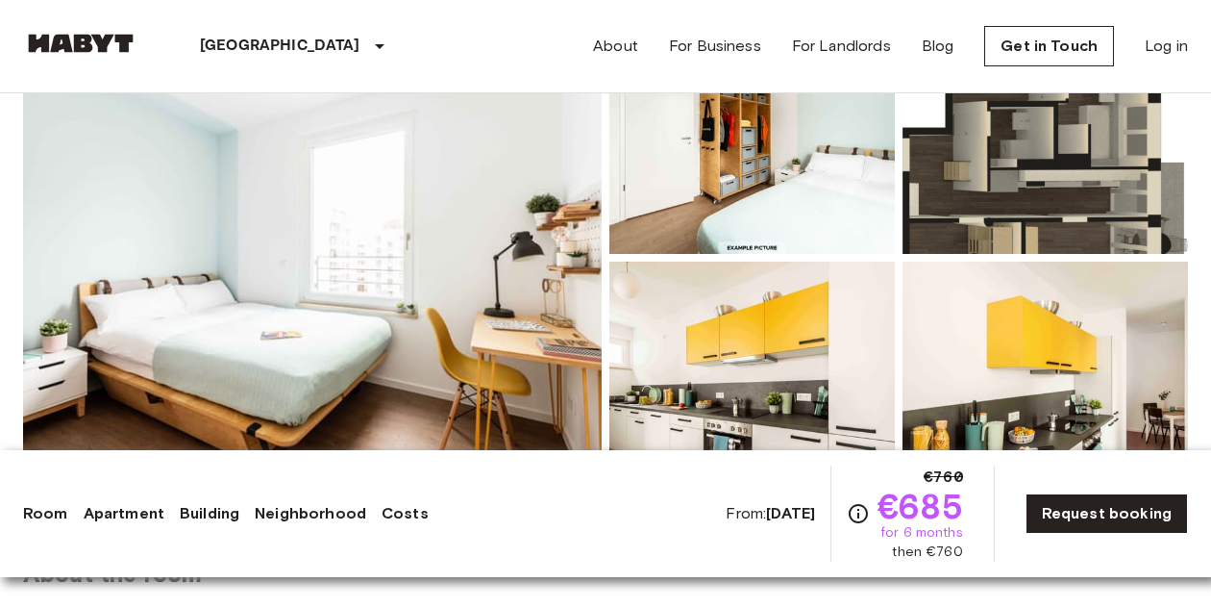
click at [536, 374] on img at bounding box center [312, 257] width 579 height 511
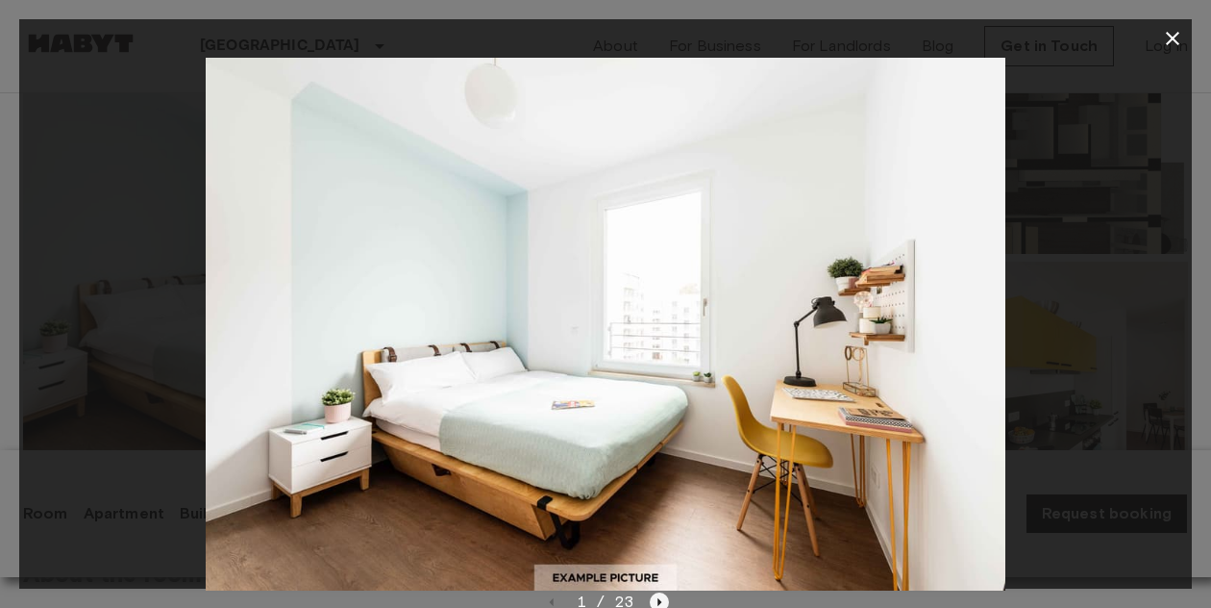
click at [658, 602] on icon "Next image" at bounding box center [660, 602] width 4 height 8
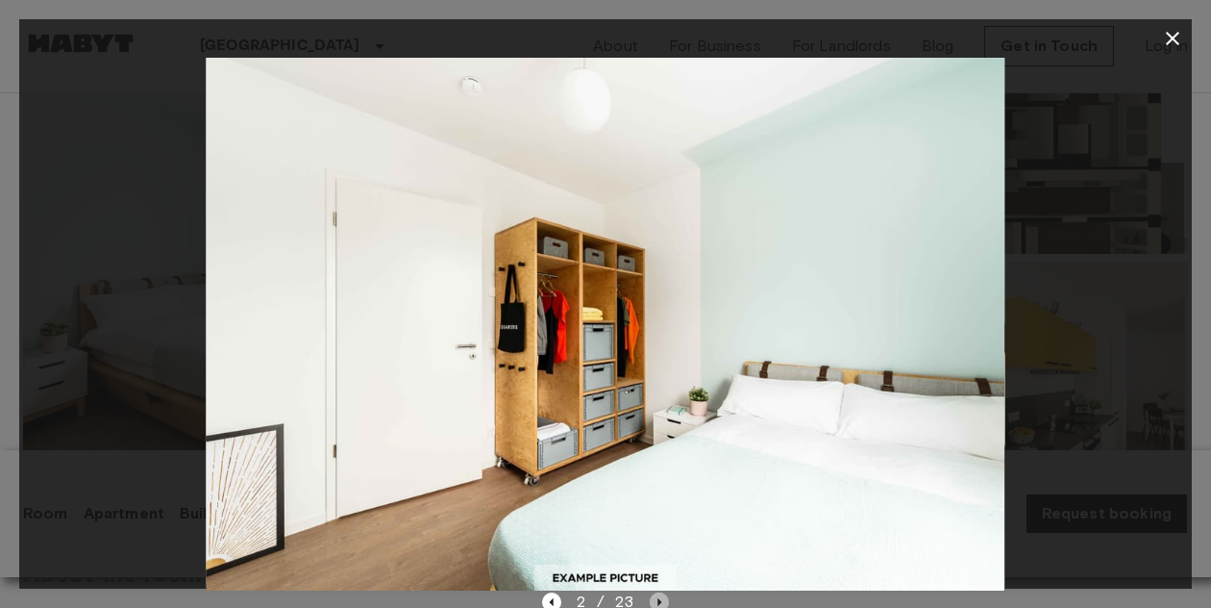
click at [658, 602] on icon "Next image" at bounding box center [660, 602] width 4 height 8
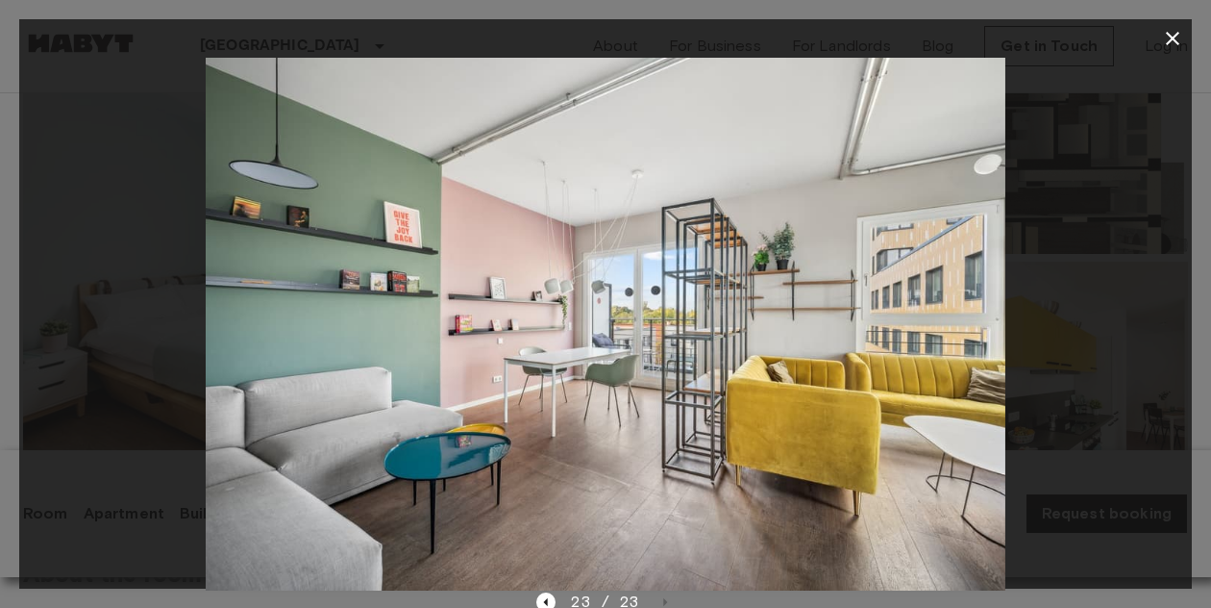
click at [1178, 13] on div at bounding box center [605, 304] width 1211 height 608
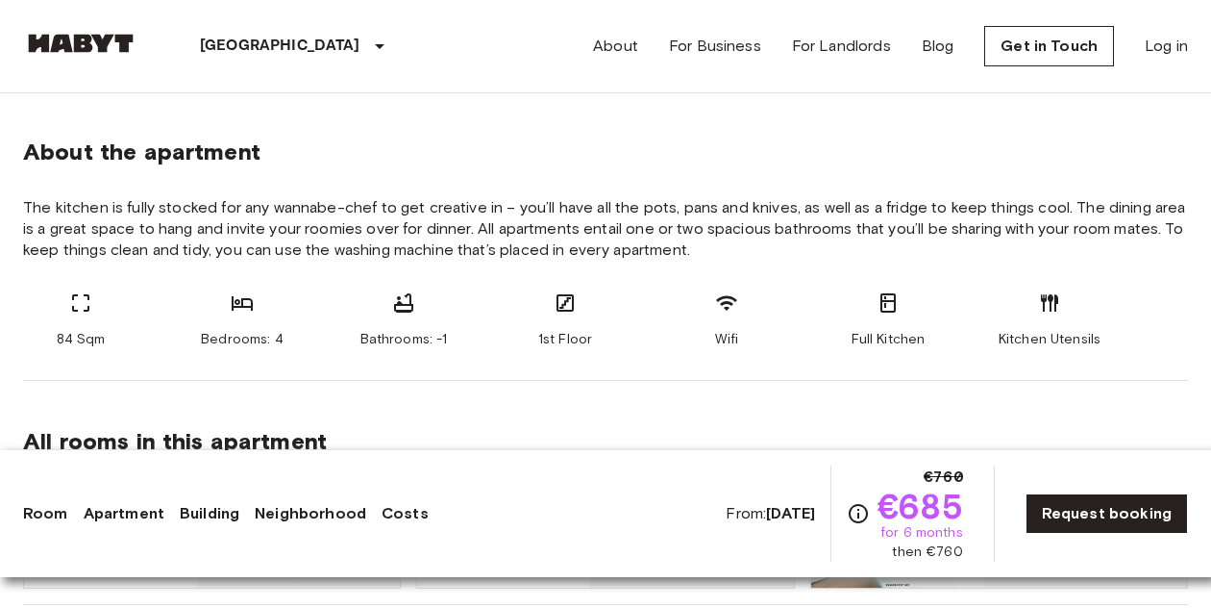
scroll to position [957, 0]
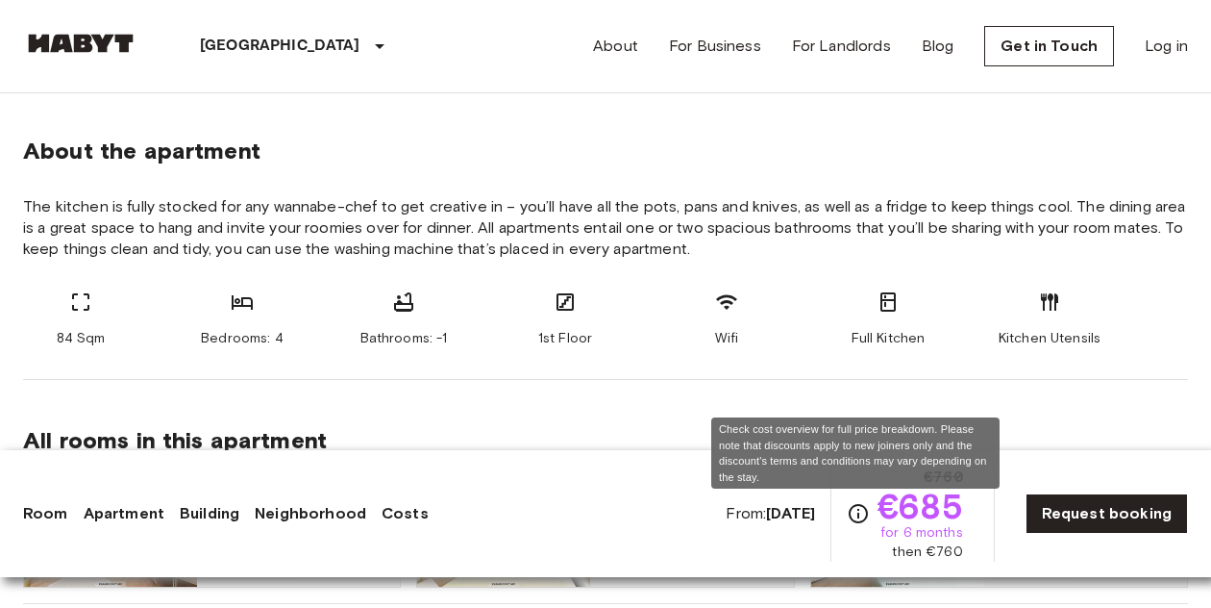
click at [847, 511] on icon "Check cost overview for full price breakdown. Please note that discounts apply …" at bounding box center [858, 513] width 23 height 23
click at [853, 510] on icon "Check cost overview for full price breakdown. Please note that discounts apply …" at bounding box center [858, 513] width 23 height 23
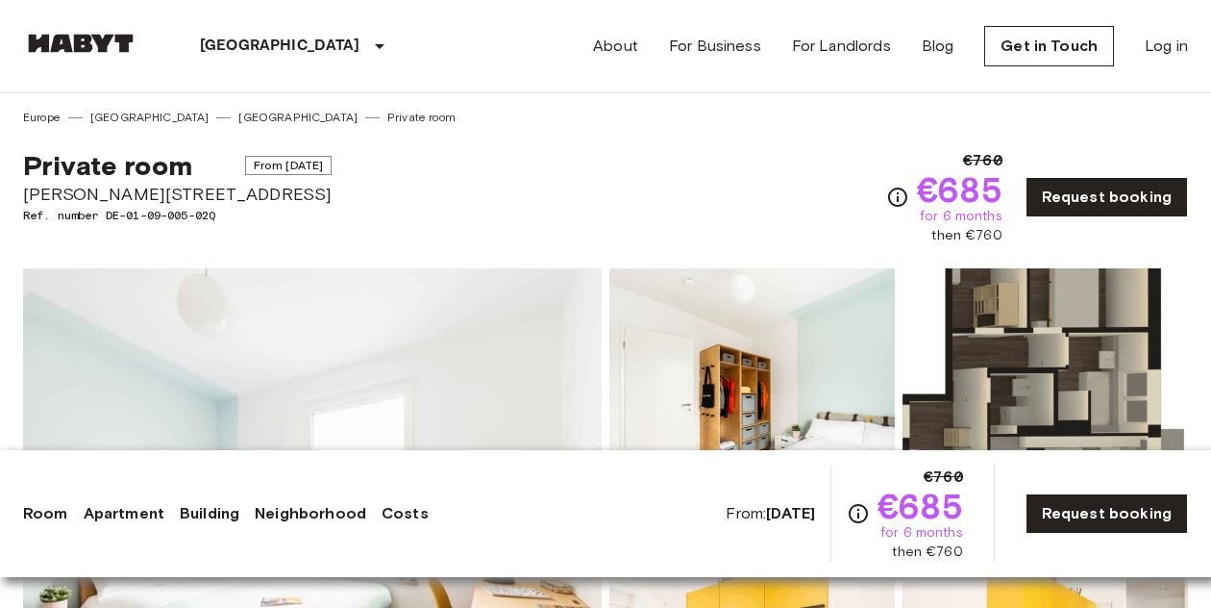
scroll to position [0, 0]
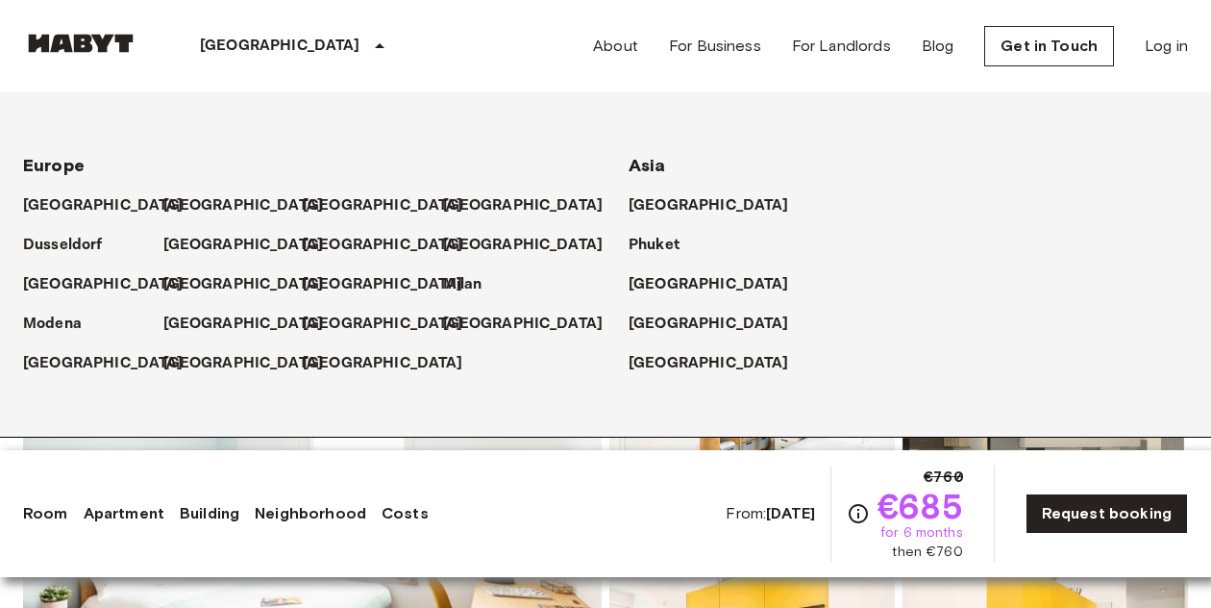
click at [238, 39] on p "[GEOGRAPHIC_DATA]" at bounding box center [280, 46] width 161 height 23
click at [368, 44] on icon at bounding box center [379, 46] width 23 height 23
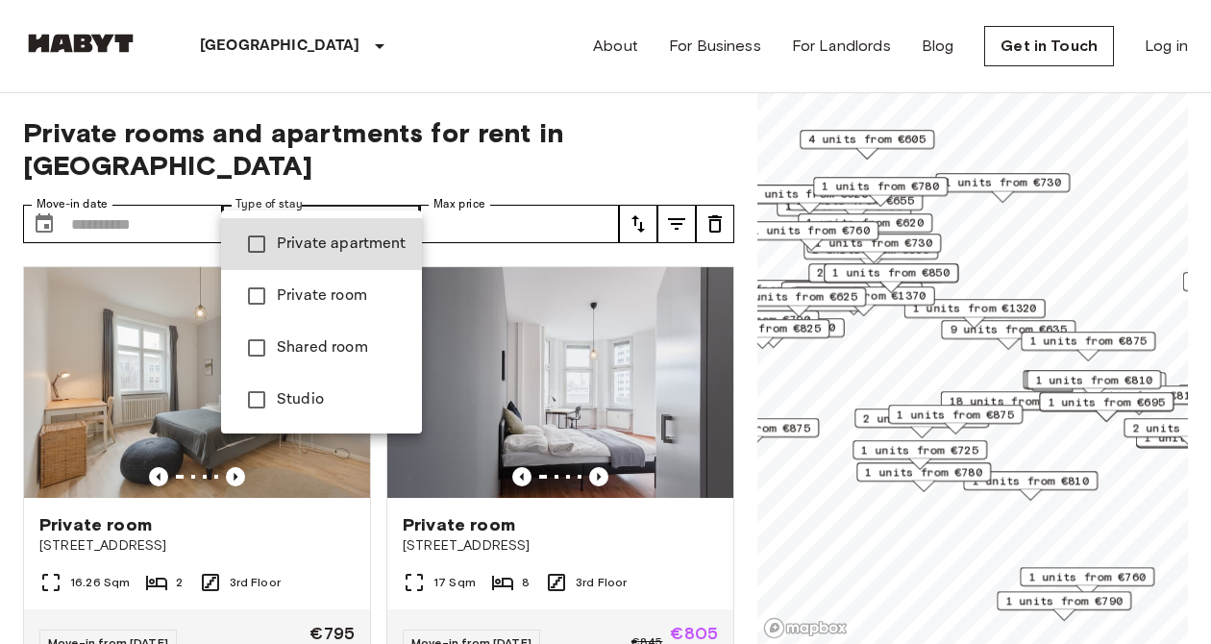
click at [331, 380] on li "Studio" at bounding box center [321, 400] width 201 height 52
type input "******"
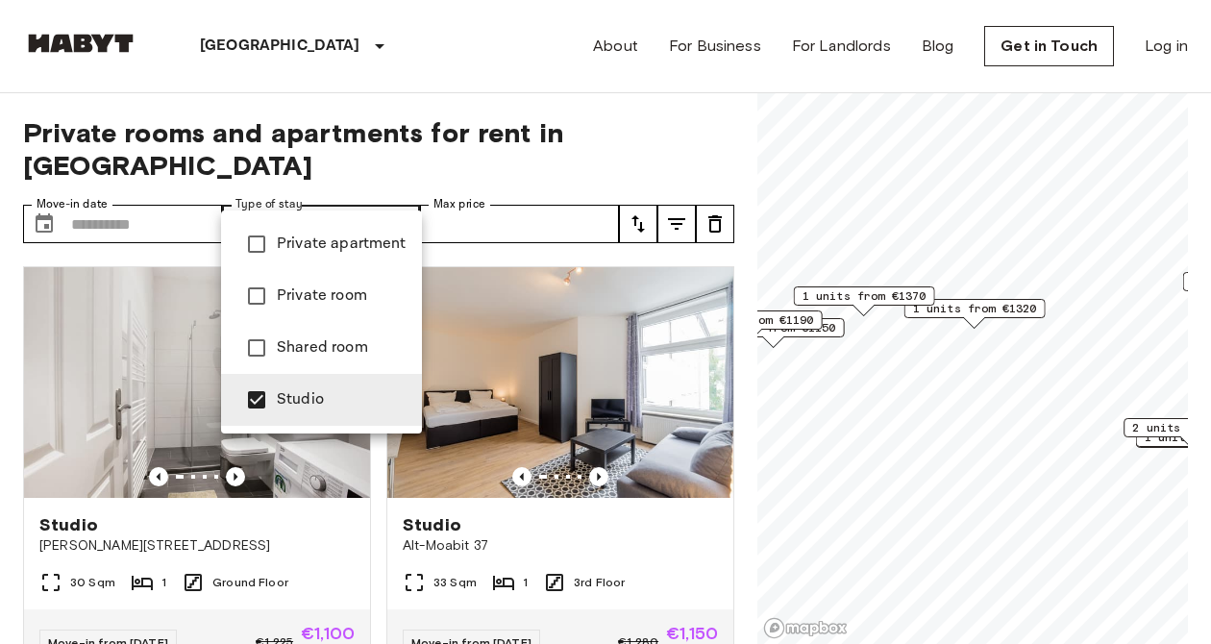
click at [497, 496] on div at bounding box center [605, 322] width 1211 height 644
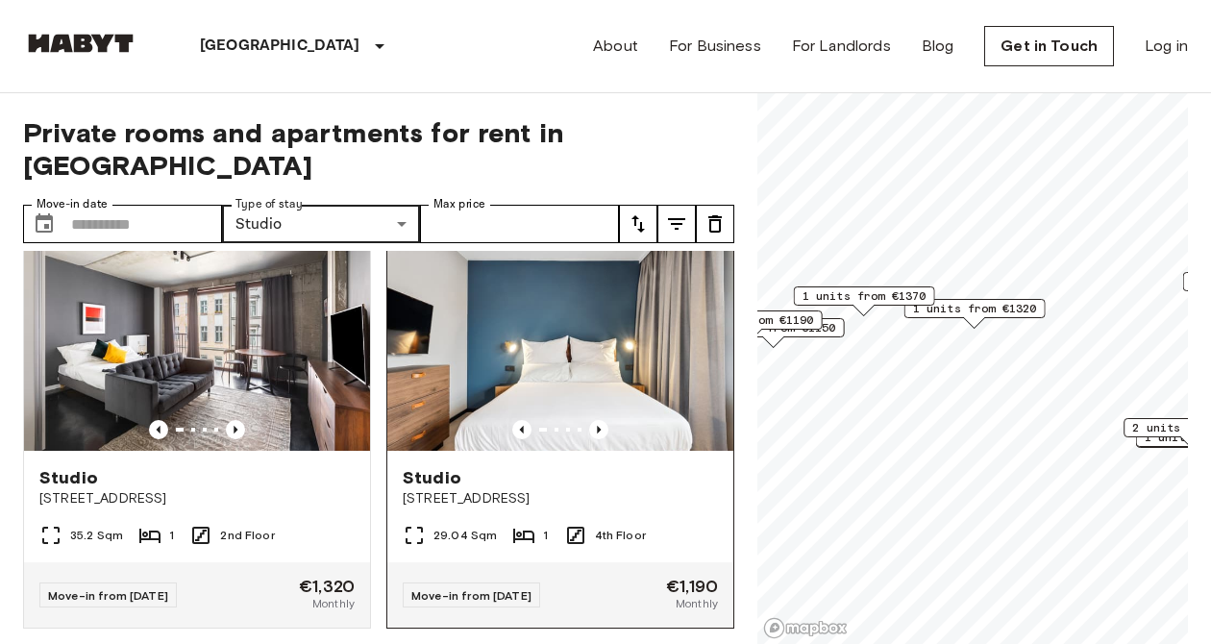
scroll to position [2145, 0]
